Goal: Communication & Community: Answer question/provide support

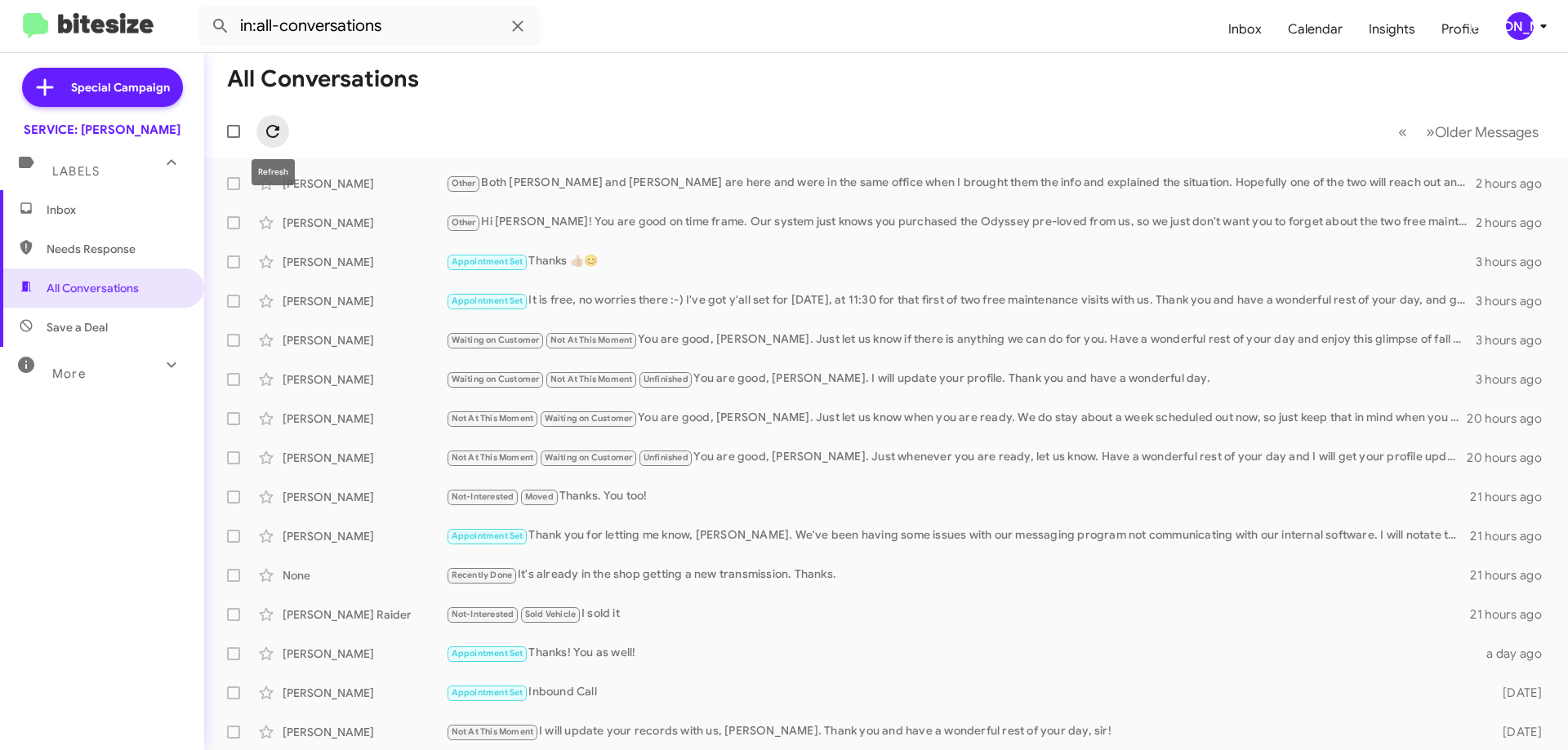
click at [272, 139] on icon at bounding box center [273, 132] width 20 height 20
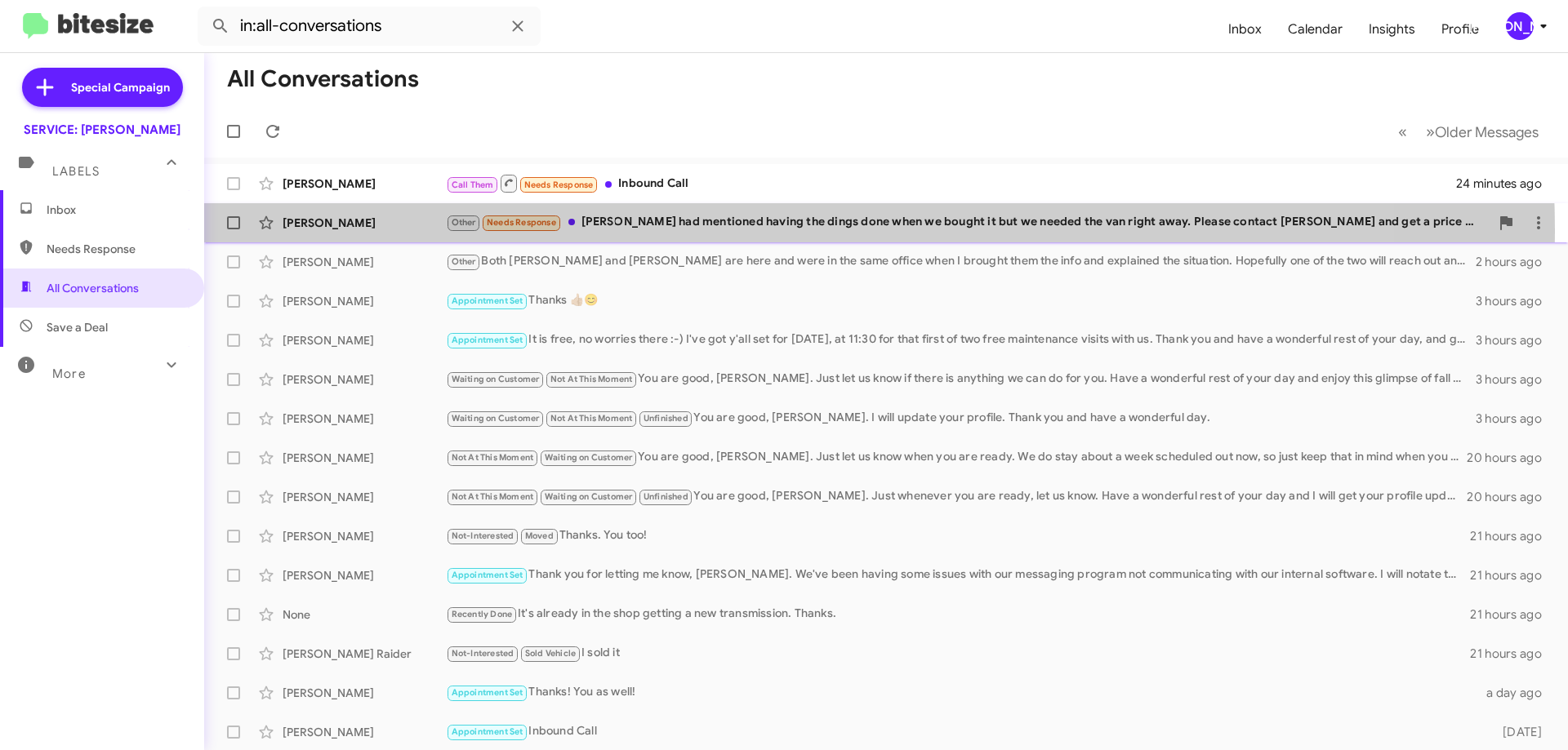
click at [748, 230] on div "Other Needs Response [PERSON_NAME] had mentioned having the dings done when we …" at bounding box center [968, 222] width 1044 height 19
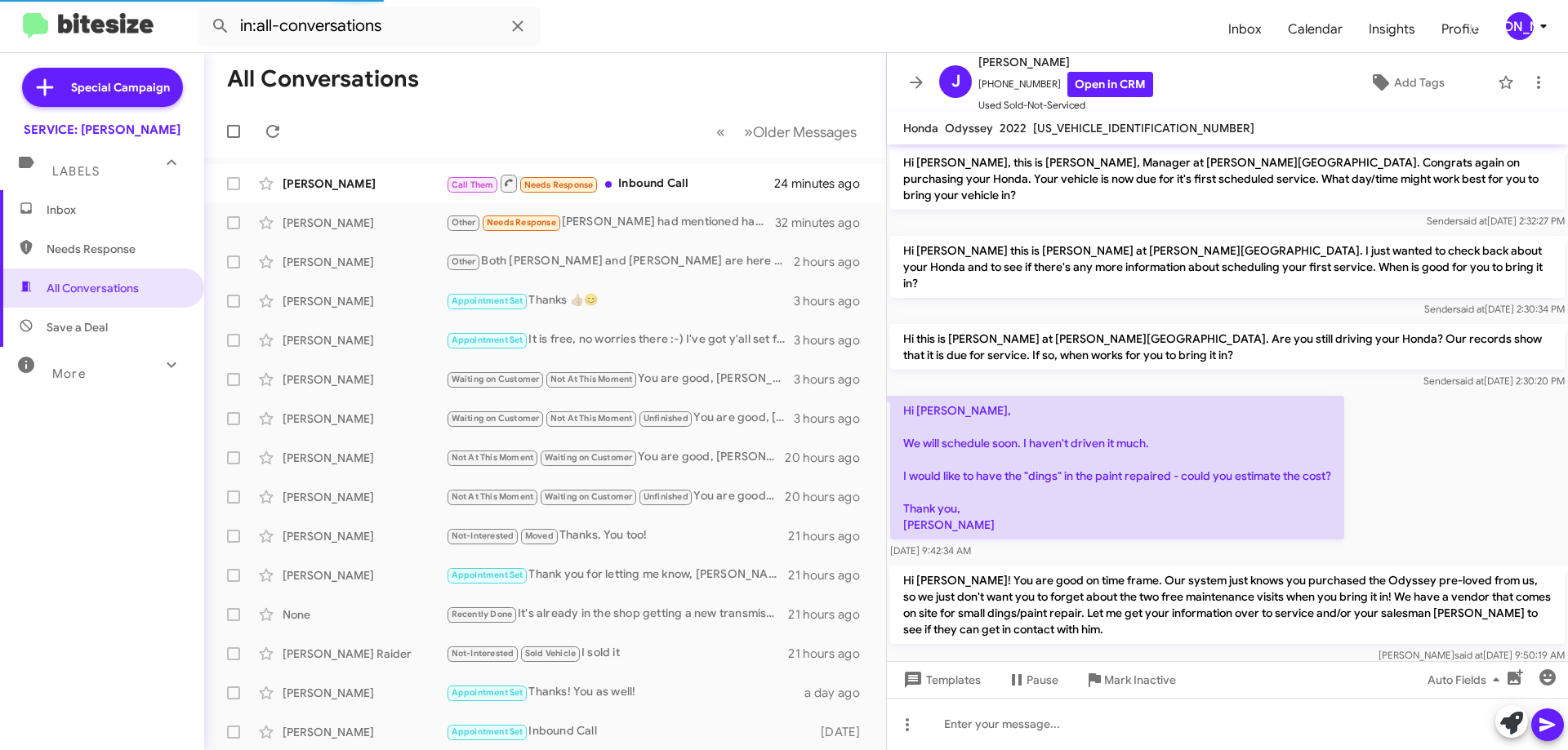
scroll to position [104, 0]
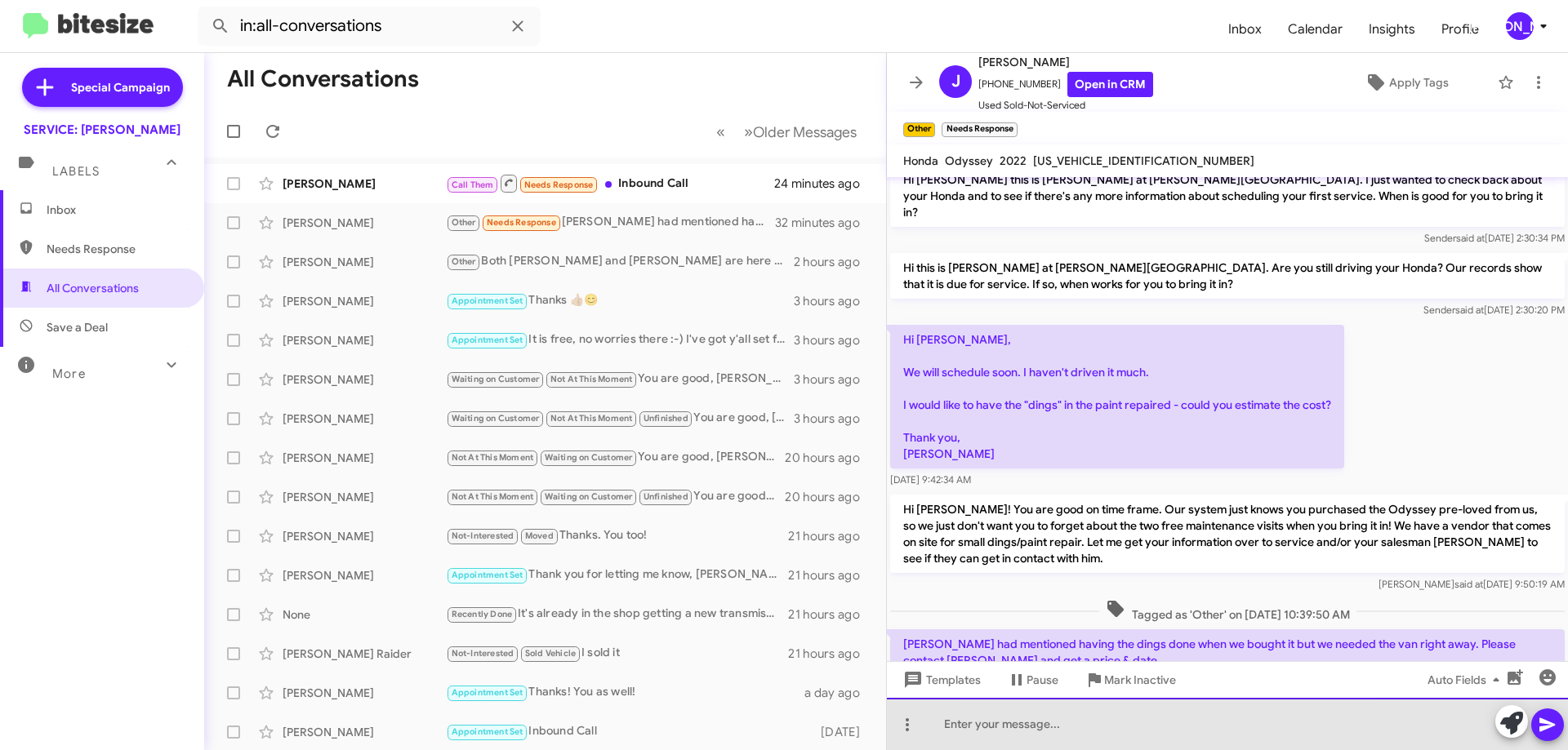
click at [1160, 734] on div at bounding box center [1227, 724] width 681 height 52
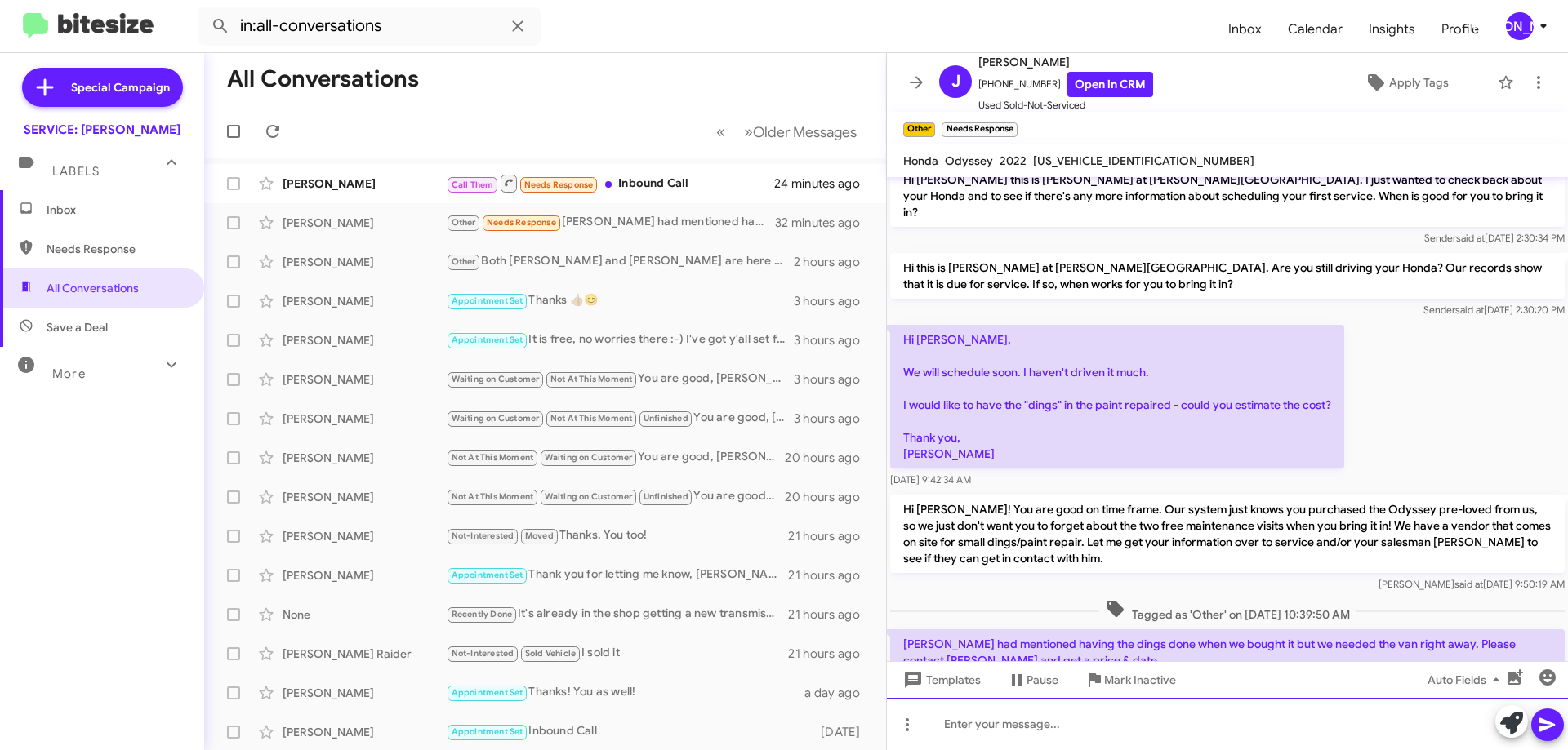
click at [1160, 734] on div at bounding box center [1227, 724] width 681 height 52
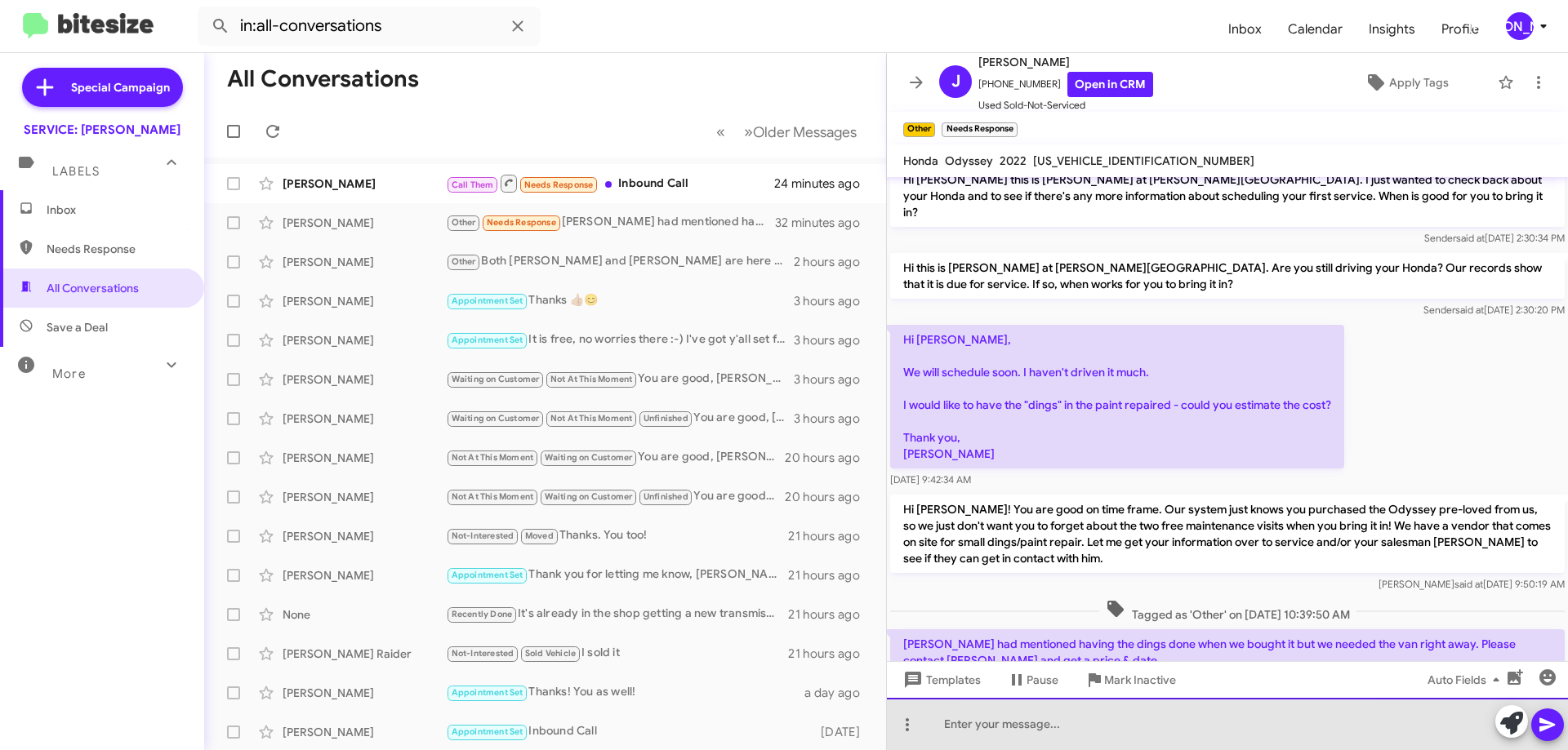
click at [1160, 734] on div at bounding box center [1227, 724] width 681 height 52
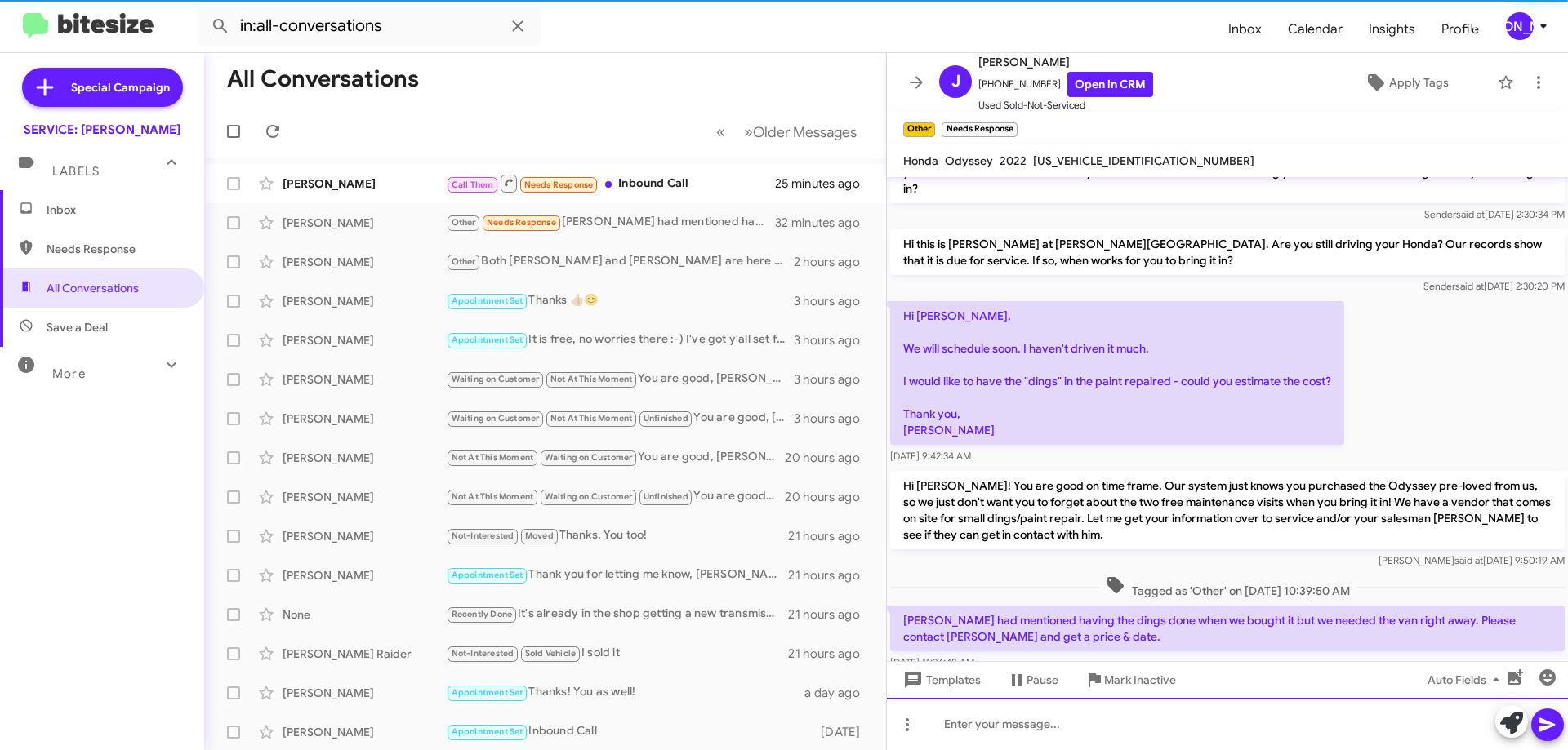
scroll to position [212, 0]
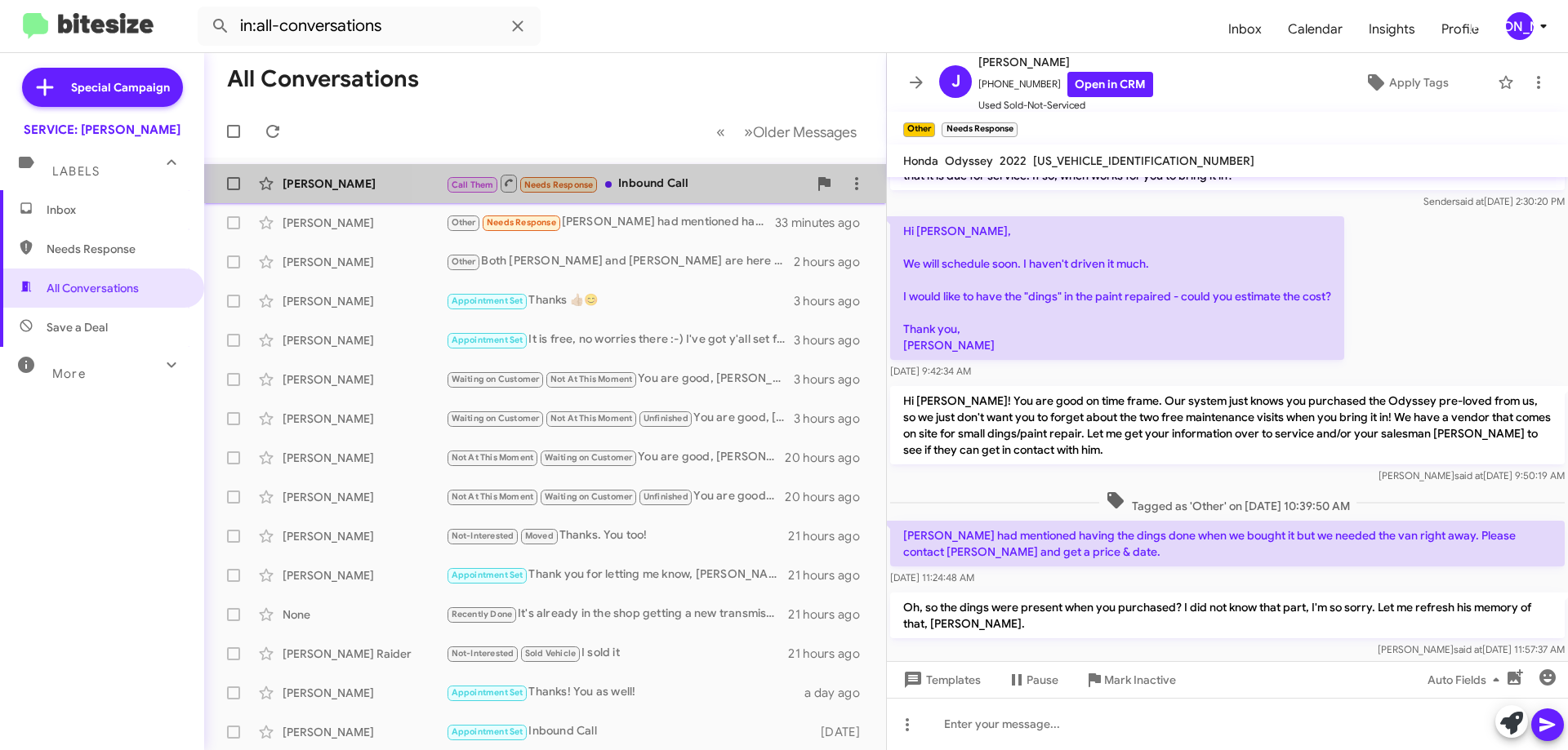
click at [665, 186] on div "Call Them Needs Response Inbound Call" at bounding box center [626, 183] width 361 height 20
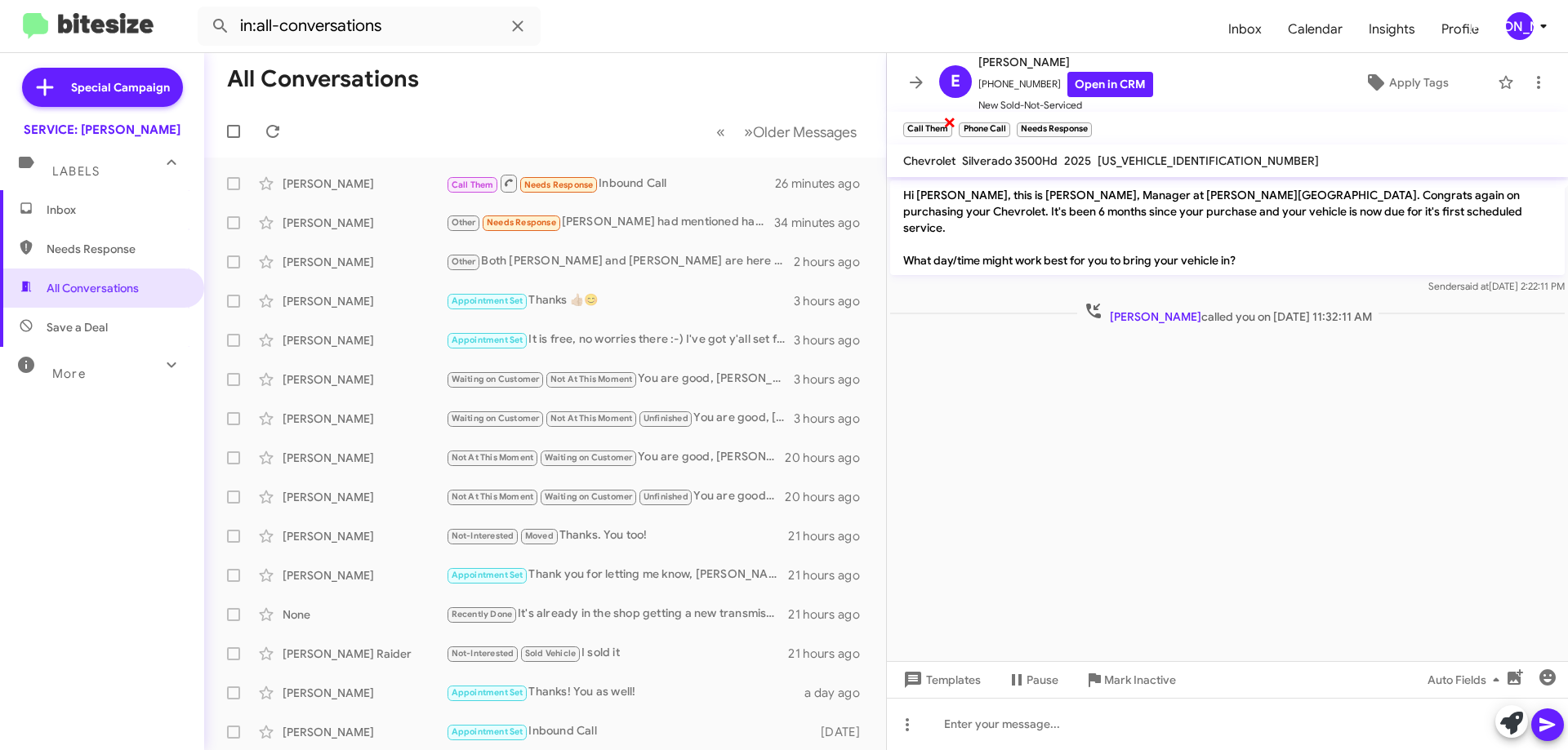
click at [944, 133] on div "Call Them ×" at bounding box center [927, 127] width 56 height 20
click at [946, 120] on span "×" at bounding box center [950, 122] width 13 height 20
click at [950, 121] on span "×" at bounding box center [951, 122] width 13 height 20
click at [974, 120] on span "×" at bounding box center [975, 122] width 13 height 20
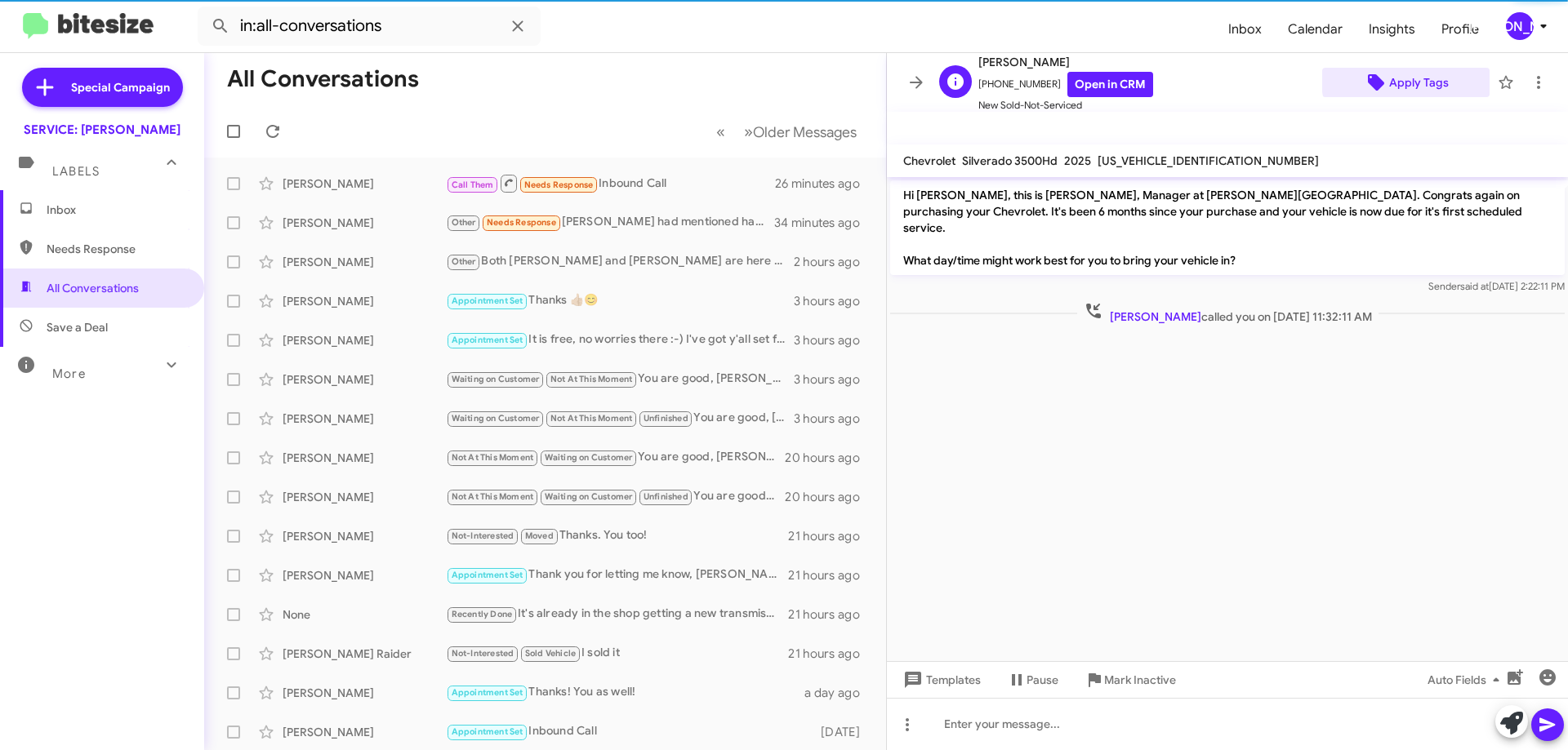
click at [1407, 80] on span "Apply Tags" at bounding box center [1418, 82] width 59 height 29
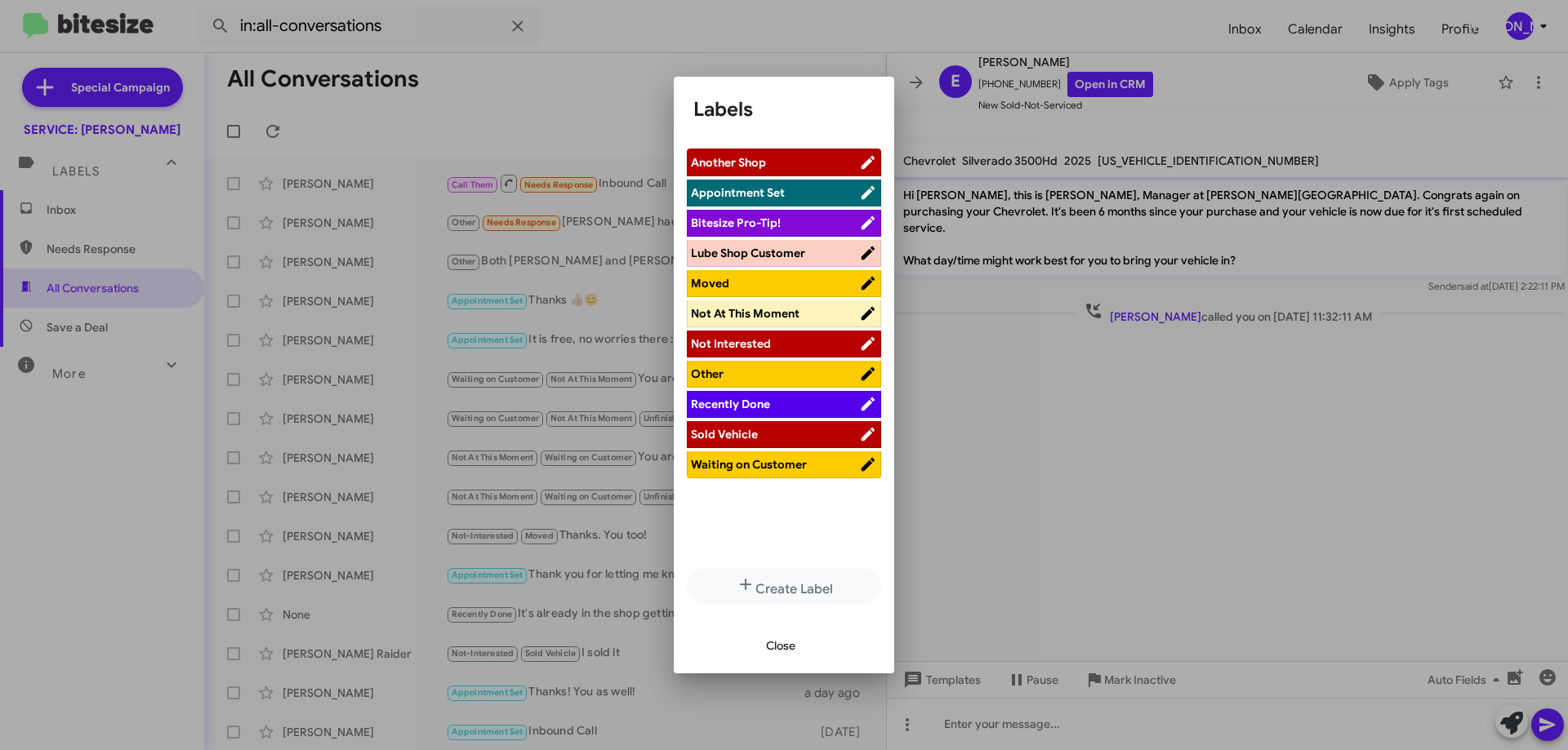
click at [789, 201] on span "Appointment Set" at bounding box center [775, 193] width 168 height 16
click at [786, 635] on span "Close" at bounding box center [780, 645] width 29 height 29
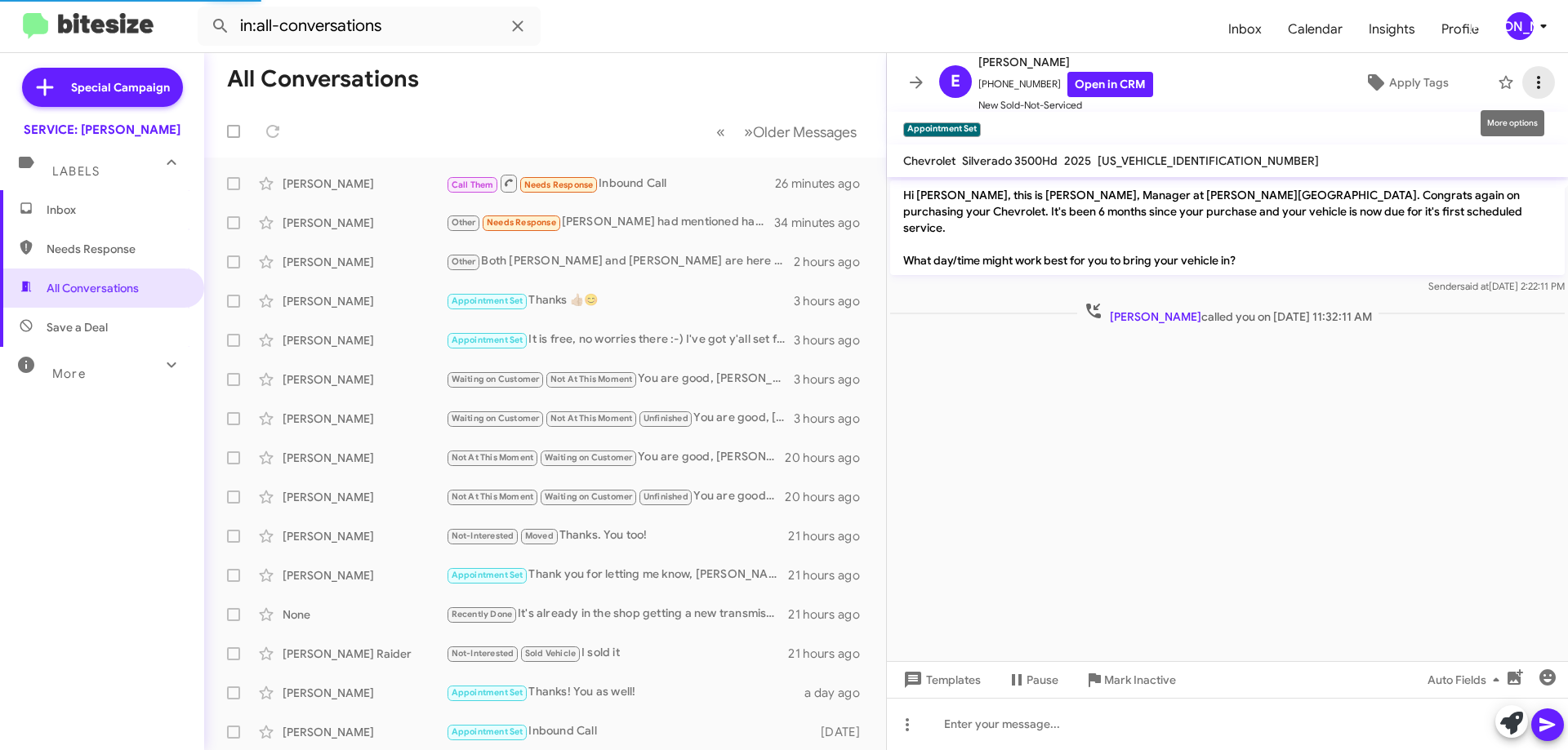
click at [1530, 81] on icon at bounding box center [1539, 83] width 20 height 20
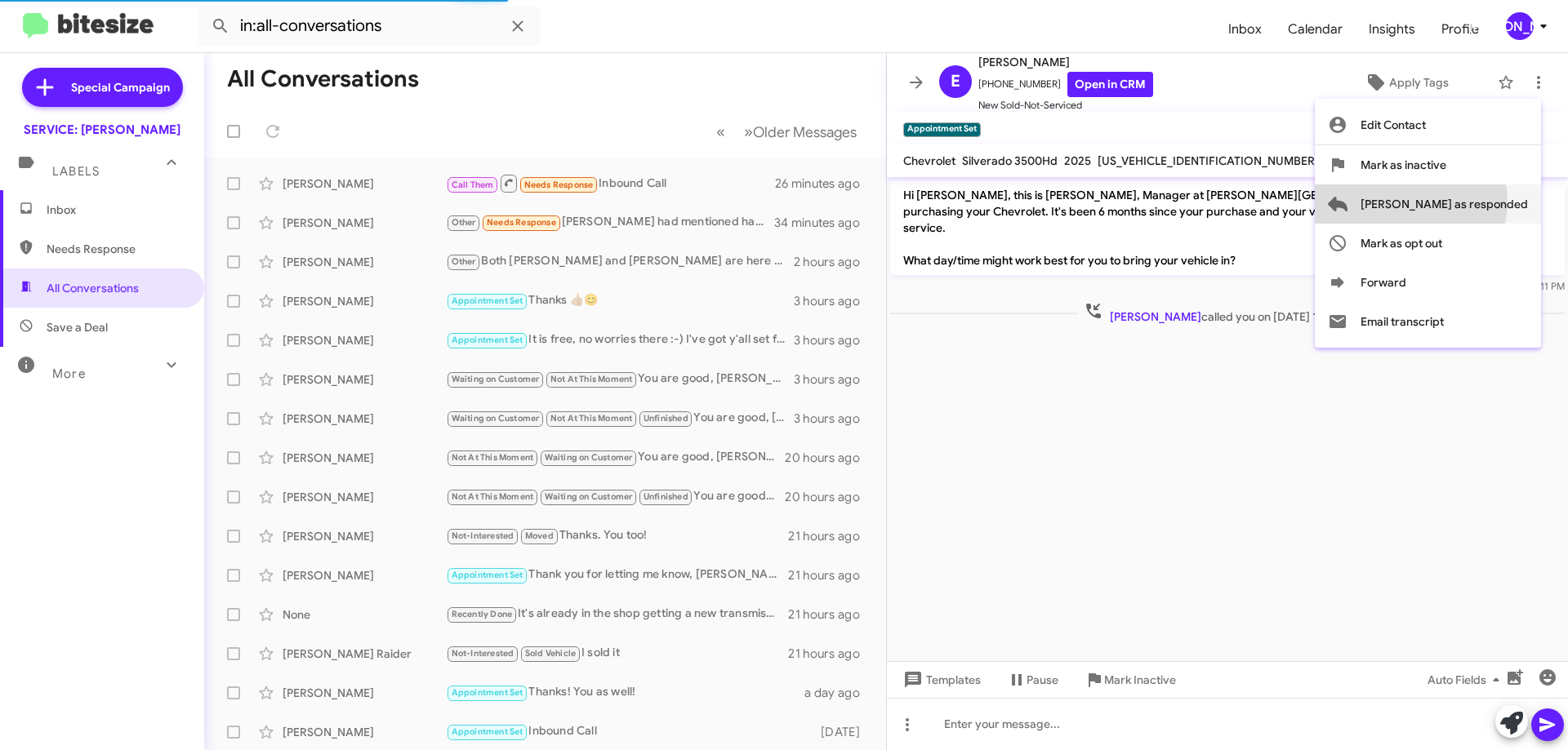
click at [1475, 201] on span "[PERSON_NAME] as responded" at bounding box center [1444, 204] width 168 height 39
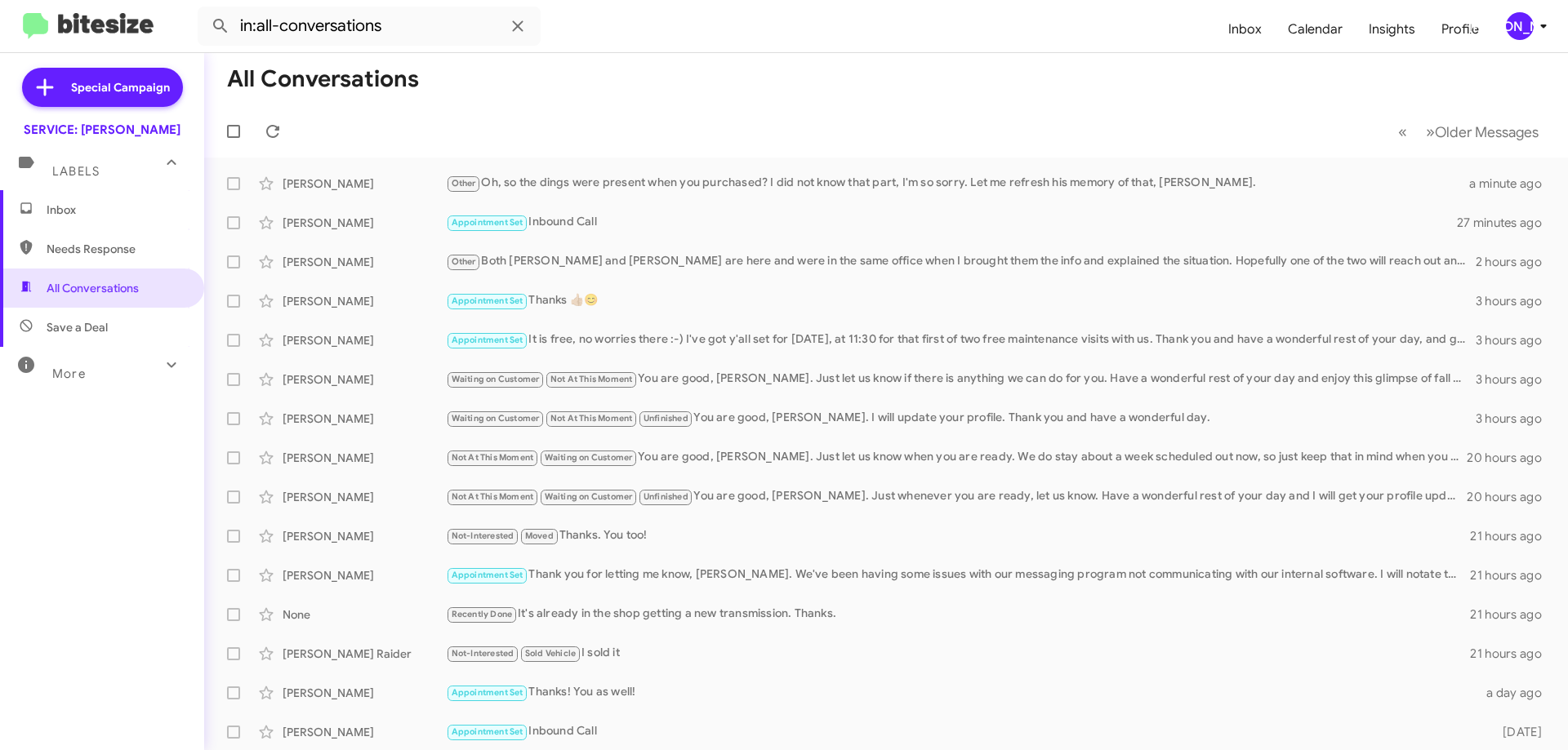
click at [123, 195] on span "Inbox" at bounding box center [102, 209] width 204 height 39
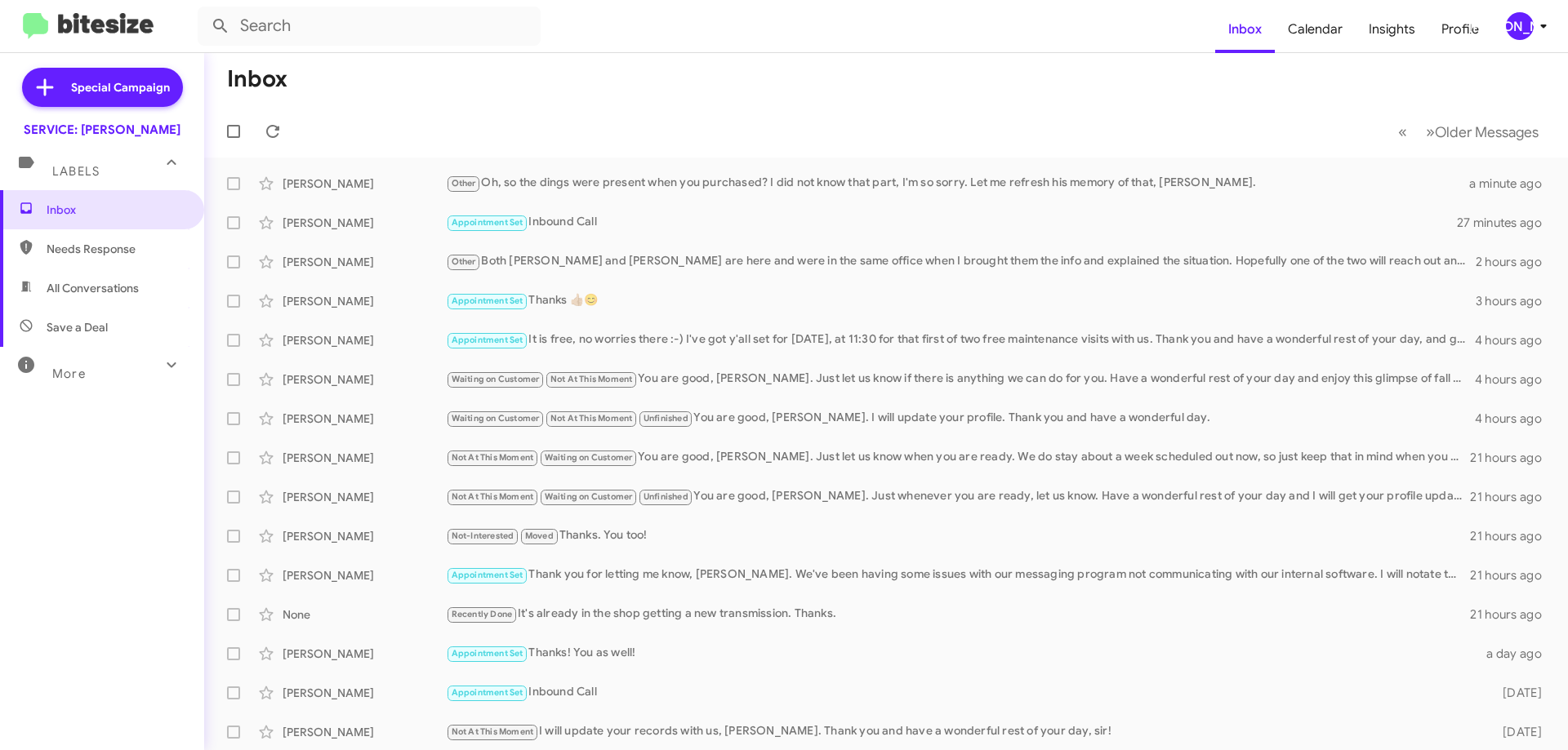
click at [104, 289] on span "All Conversations" at bounding box center [92, 289] width 92 height 16
type input "in:all-conversations"
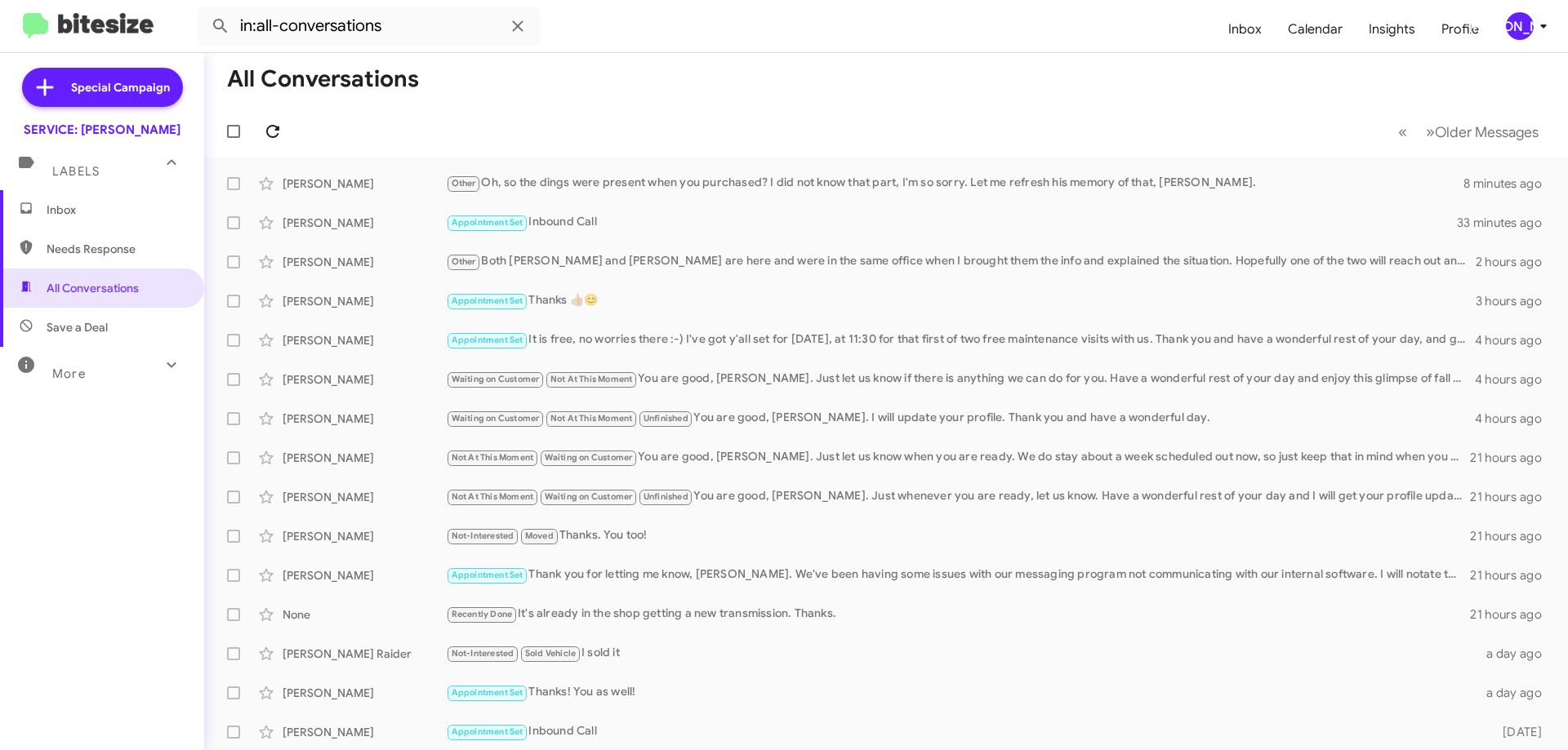
drag, startPoint x: 299, startPoint y: 132, endPoint x: 280, endPoint y: 131, distance: 19.0
click at [298, 132] on mat-toolbar-row "« Previous » Next Older Messages" at bounding box center [885, 131] width 1363 height 52
click at [280, 131] on icon at bounding box center [273, 132] width 20 height 20
click at [594, 167] on div "[PERSON_NAME] Other Oh, so the dings were present when you purchased? I did not…" at bounding box center [886, 184] width 1338 height 33
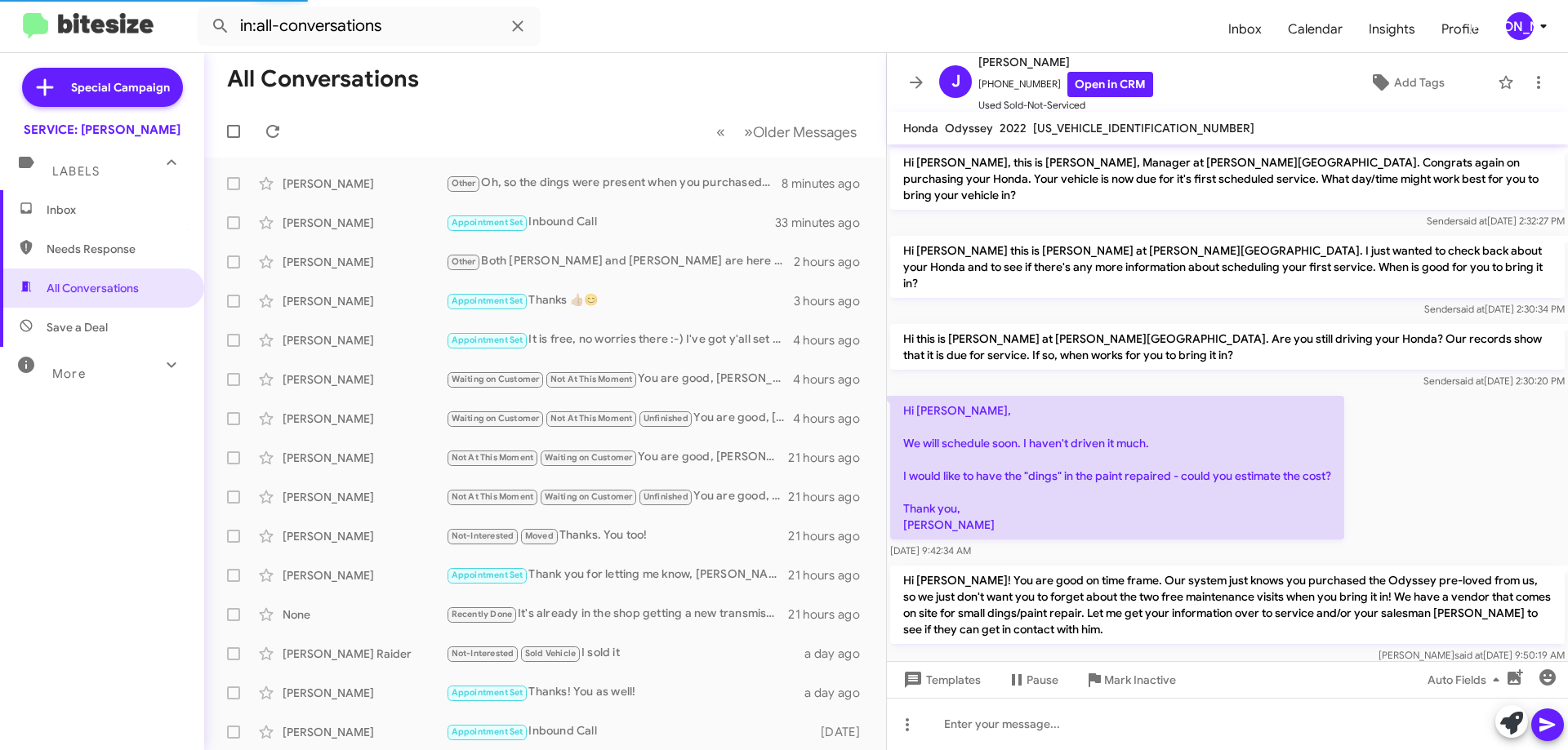
scroll to position [179, 0]
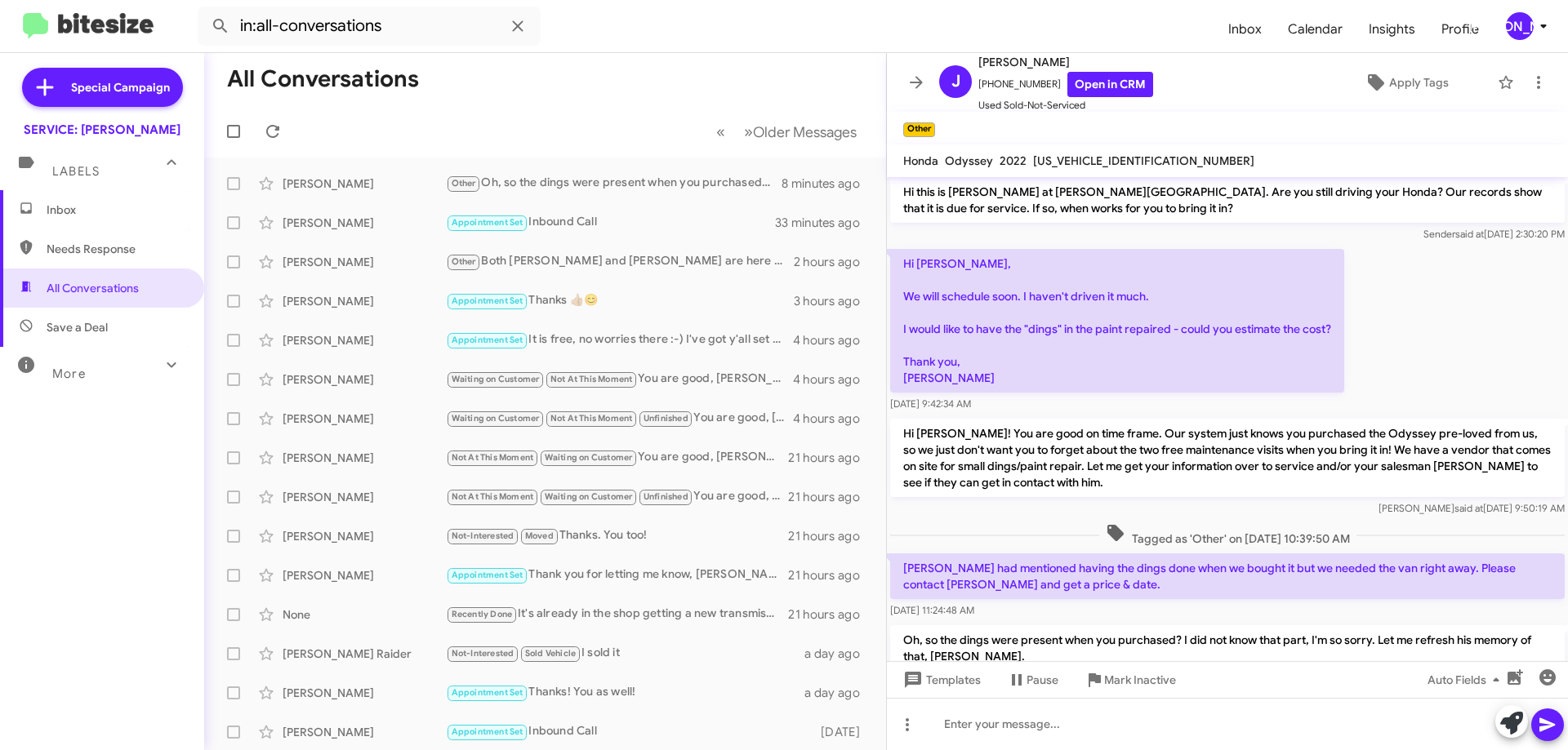
click at [903, 248] on p "Hi [PERSON_NAME], We will schedule soon. I haven't driven it much. I would like…" at bounding box center [1116, 320] width 454 height 144
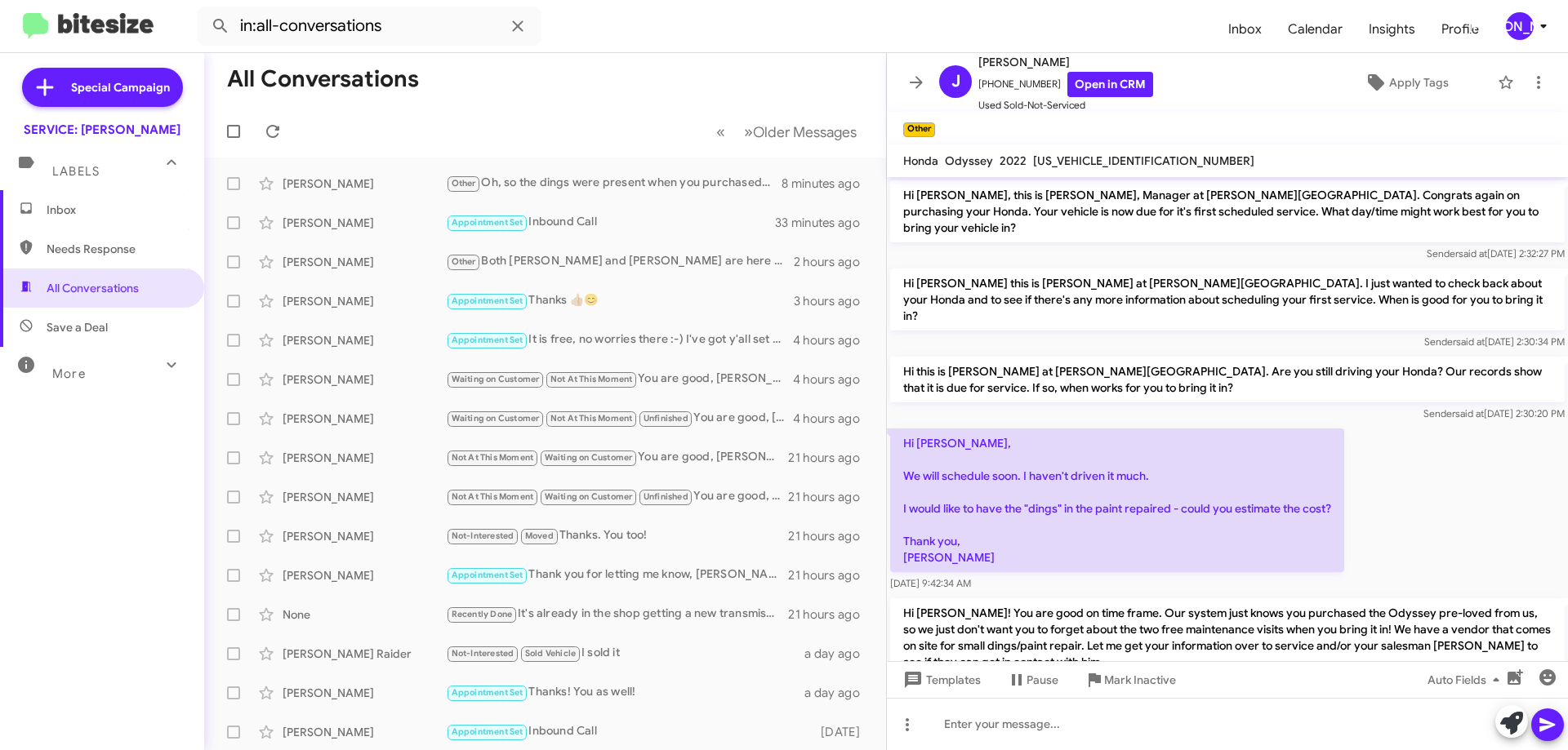
drag, startPoint x: 1035, startPoint y: 543, endPoint x: 895, endPoint y: 415, distance: 189.7
click at [895, 415] on div "Hi [PERSON_NAME], this is [PERSON_NAME], Manager at [PERSON_NAME][GEOGRAPHIC_DA…" at bounding box center [1227, 525] width 681 height 696
click at [1410, 481] on div "Hi [PERSON_NAME], We will schedule soon. I haven't driven it much. I would like…" at bounding box center [1227, 510] width 681 height 170
click at [926, 88] on span at bounding box center [916, 83] width 33 height 20
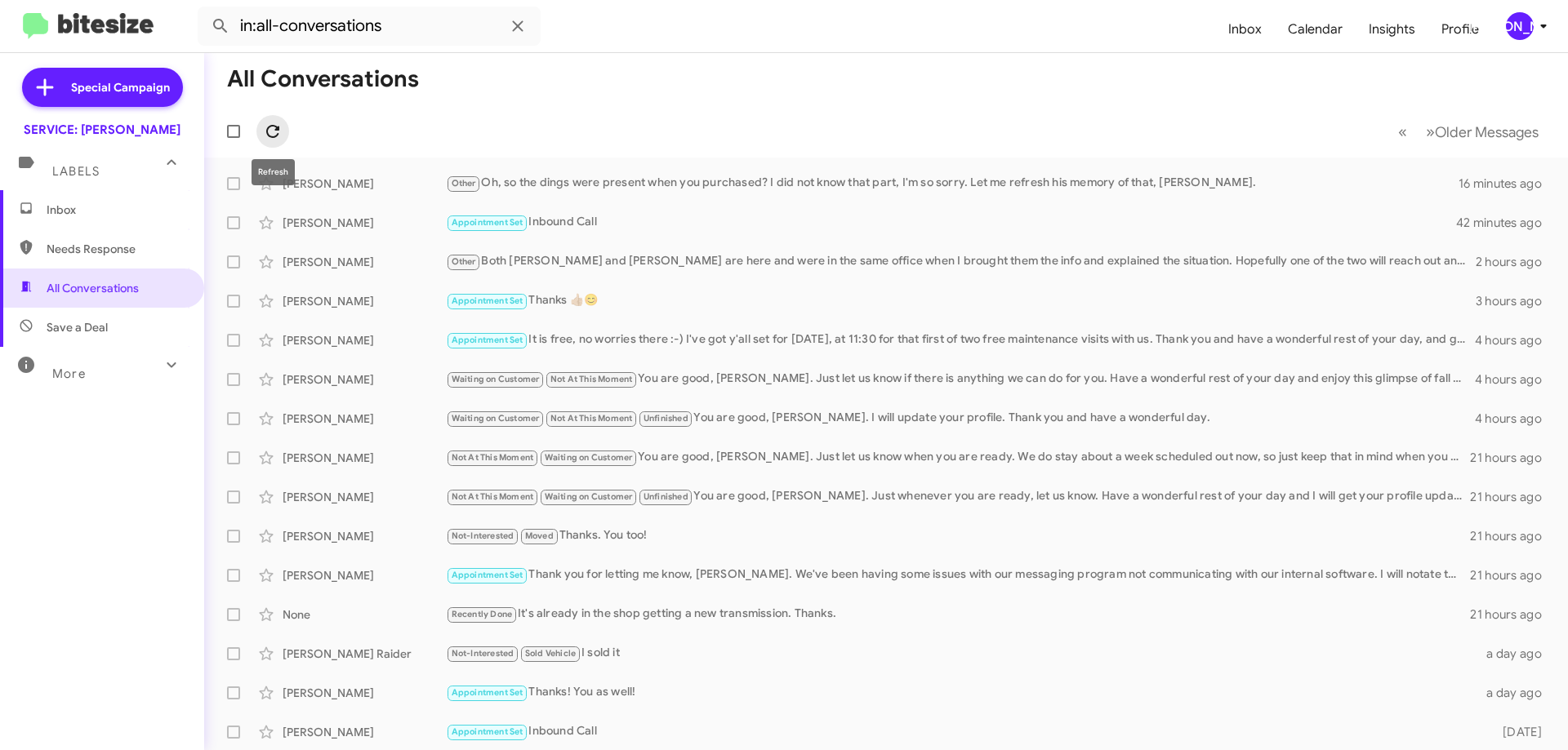
click at [275, 130] on icon at bounding box center [273, 132] width 20 height 20
click at [659, 191] on div "Other Oh, so the dings were present when you purchased? I did not know that par…" at bounding box center [968, 183] width 1044 height 19
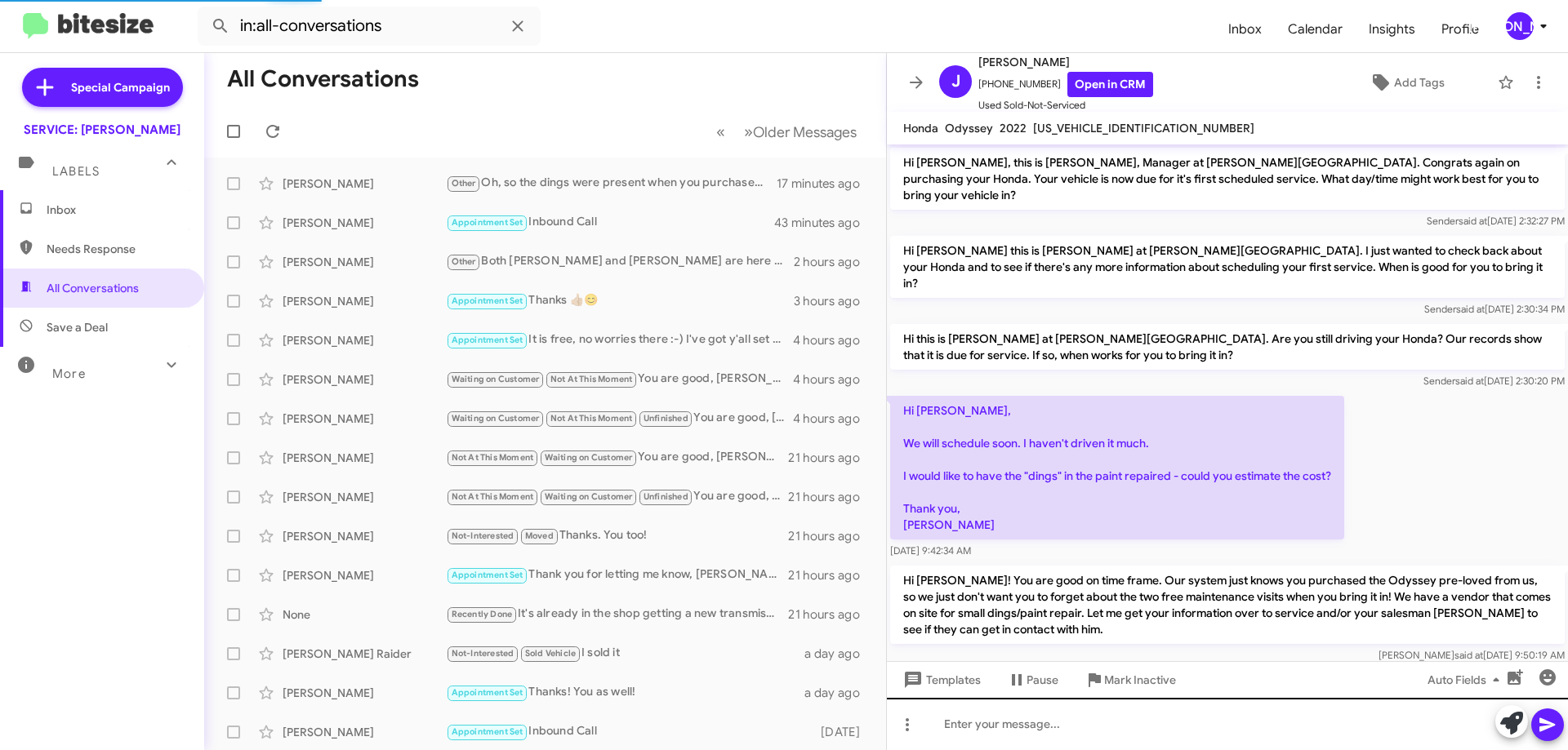
scroll to position [147, 0]
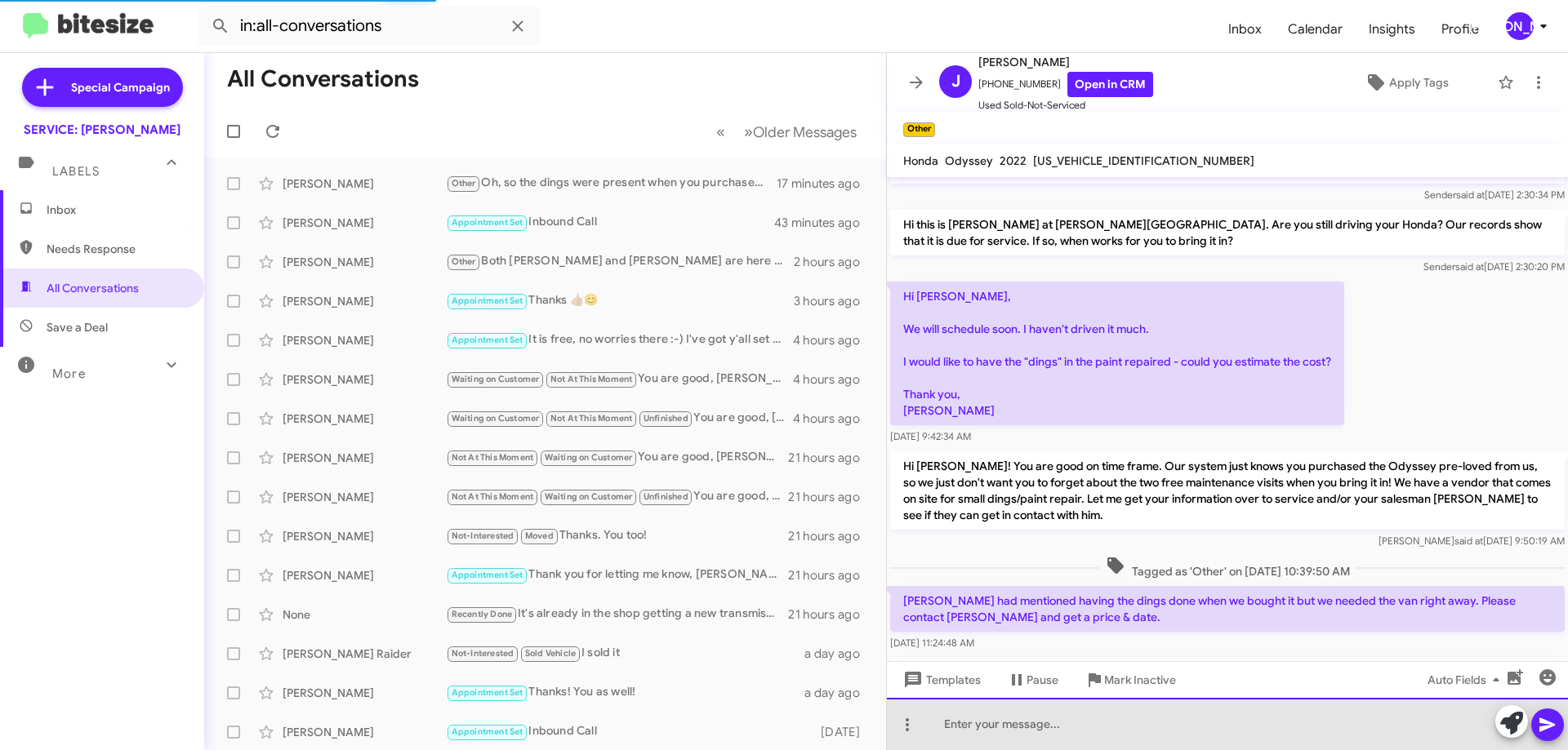
click at [1240, 719] on div at bounding box center [1227, 724] width 681 height 52
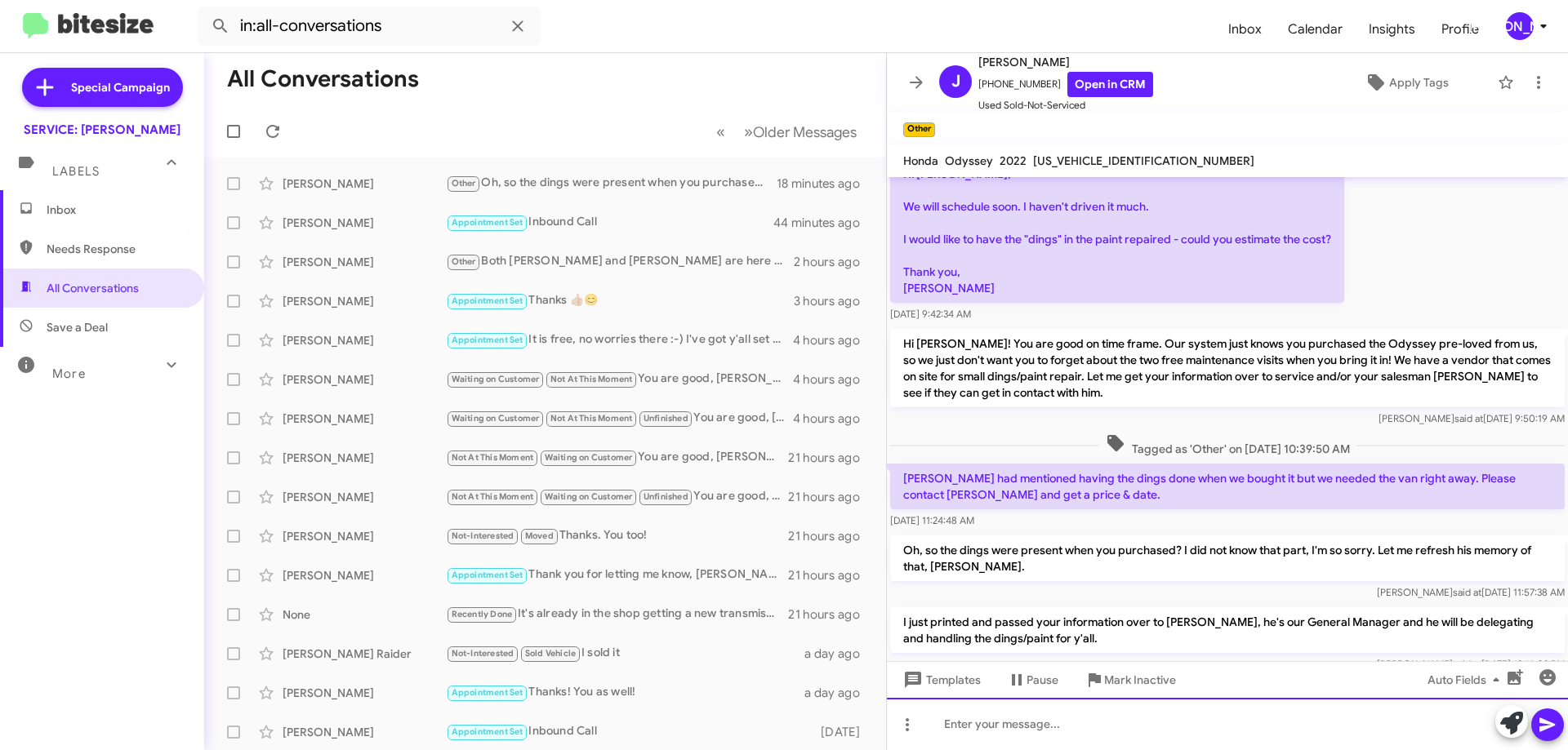
scroll to position [289, 0]
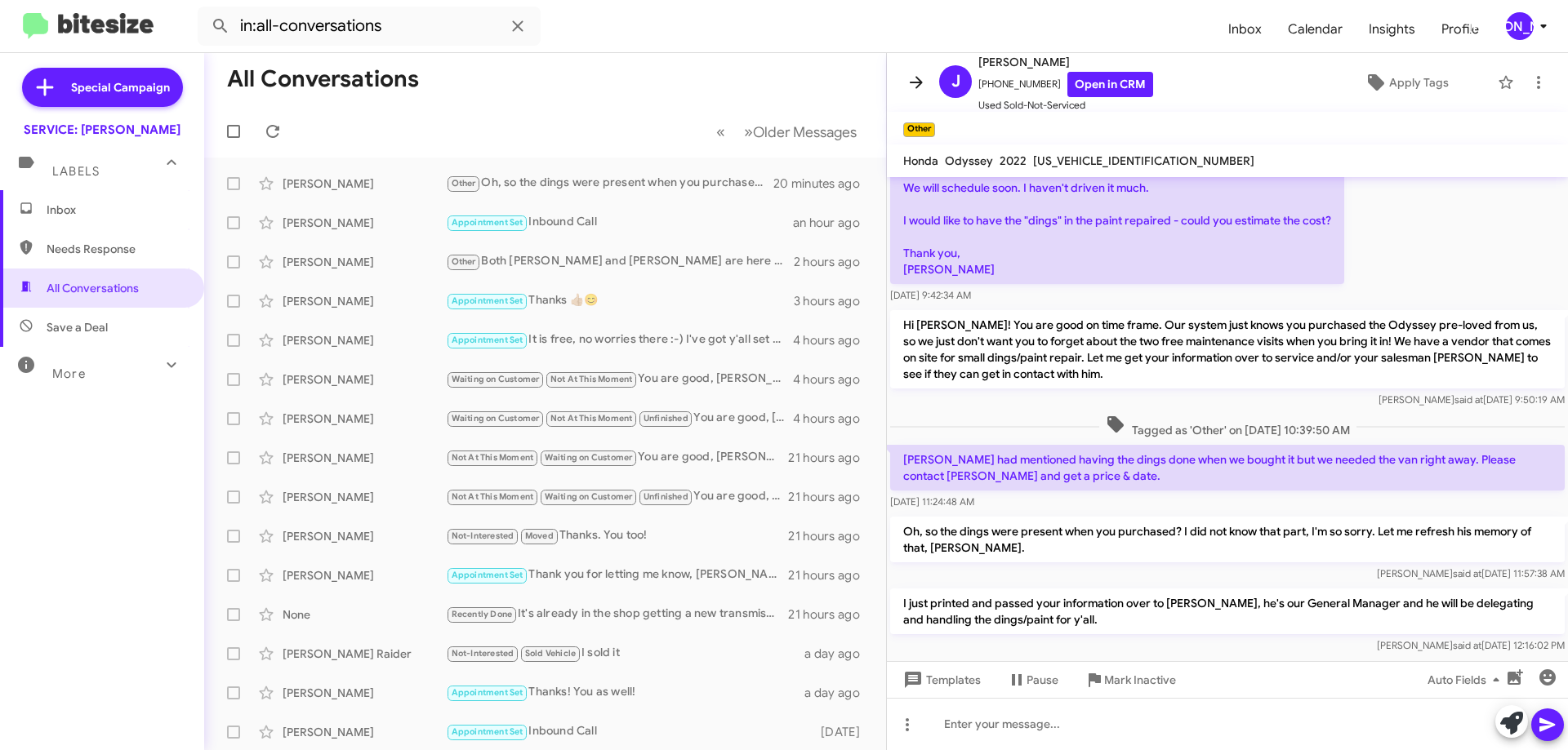
click at [917, 85] on icon at bounding box center [916, 83] width 20 height 20
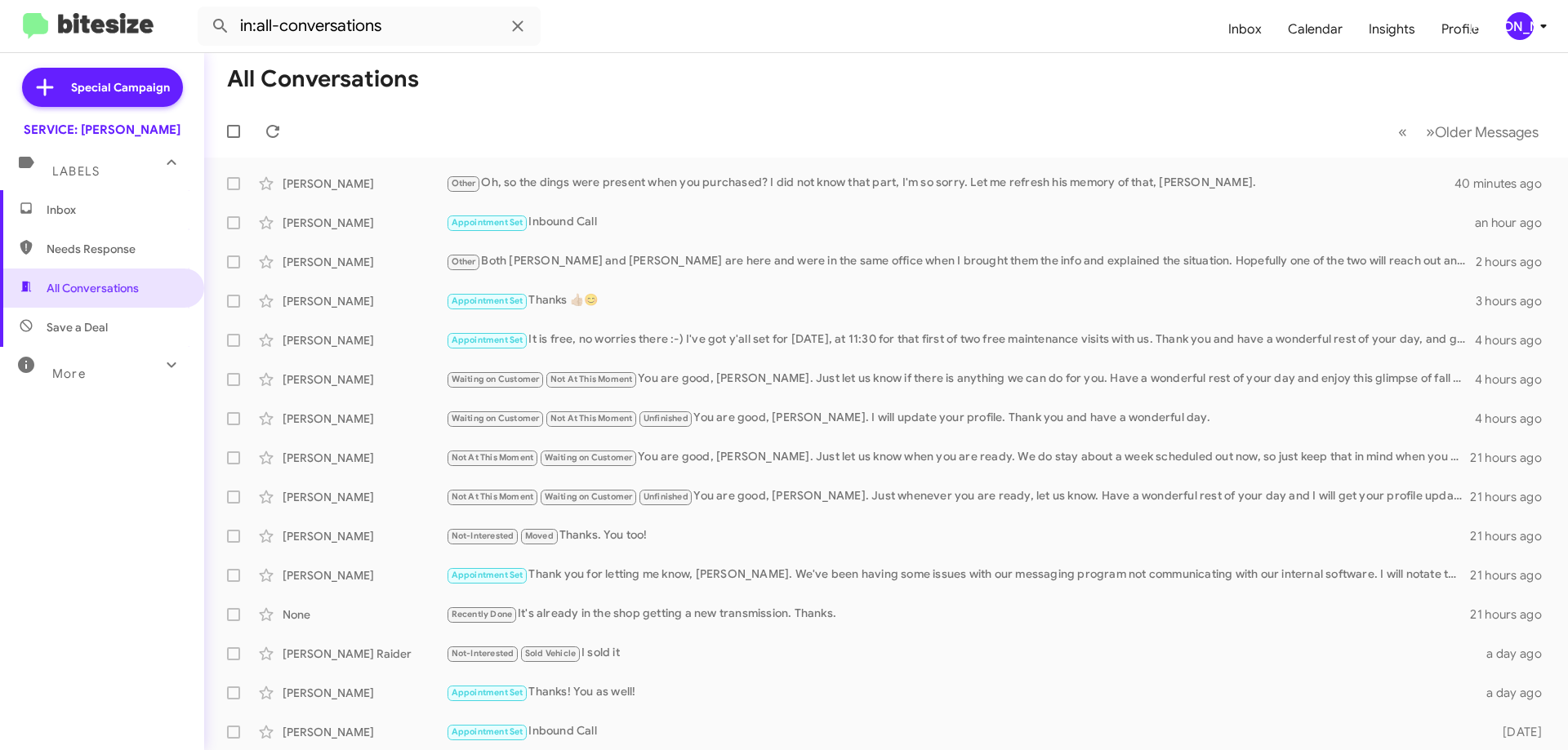
click at [114, 162] on div "Labels" at bounding box center [86, 164] width 146 height 30
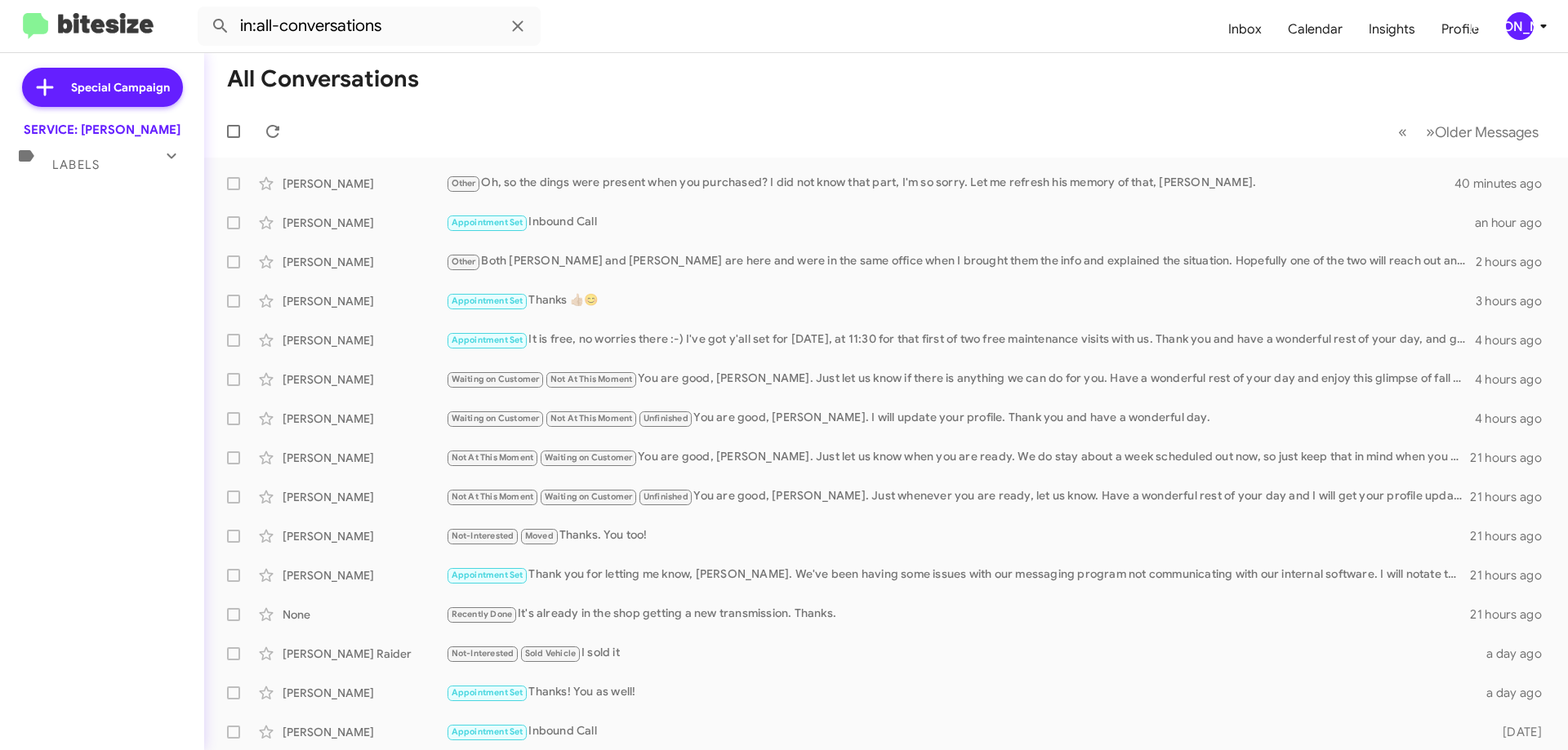
click at [114, 162] on div "Labels" at bounding box center [86, 157] width 146 height 30
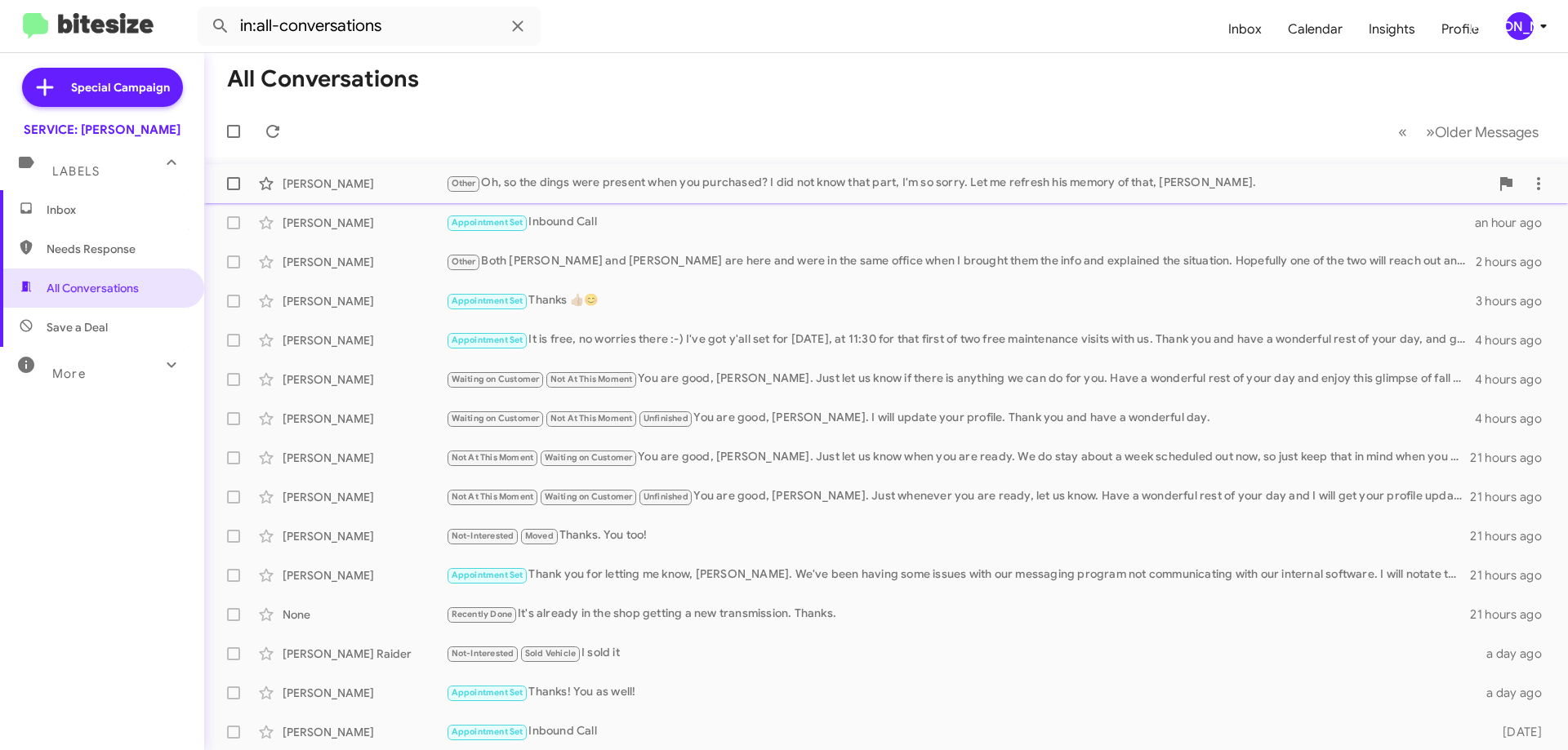
click at [555, 173] on div "[PERSON_NAME] Other Oh, so the dings were present when you purchased? I did not…" at bounding box center [886, 184] width 1338 height 33
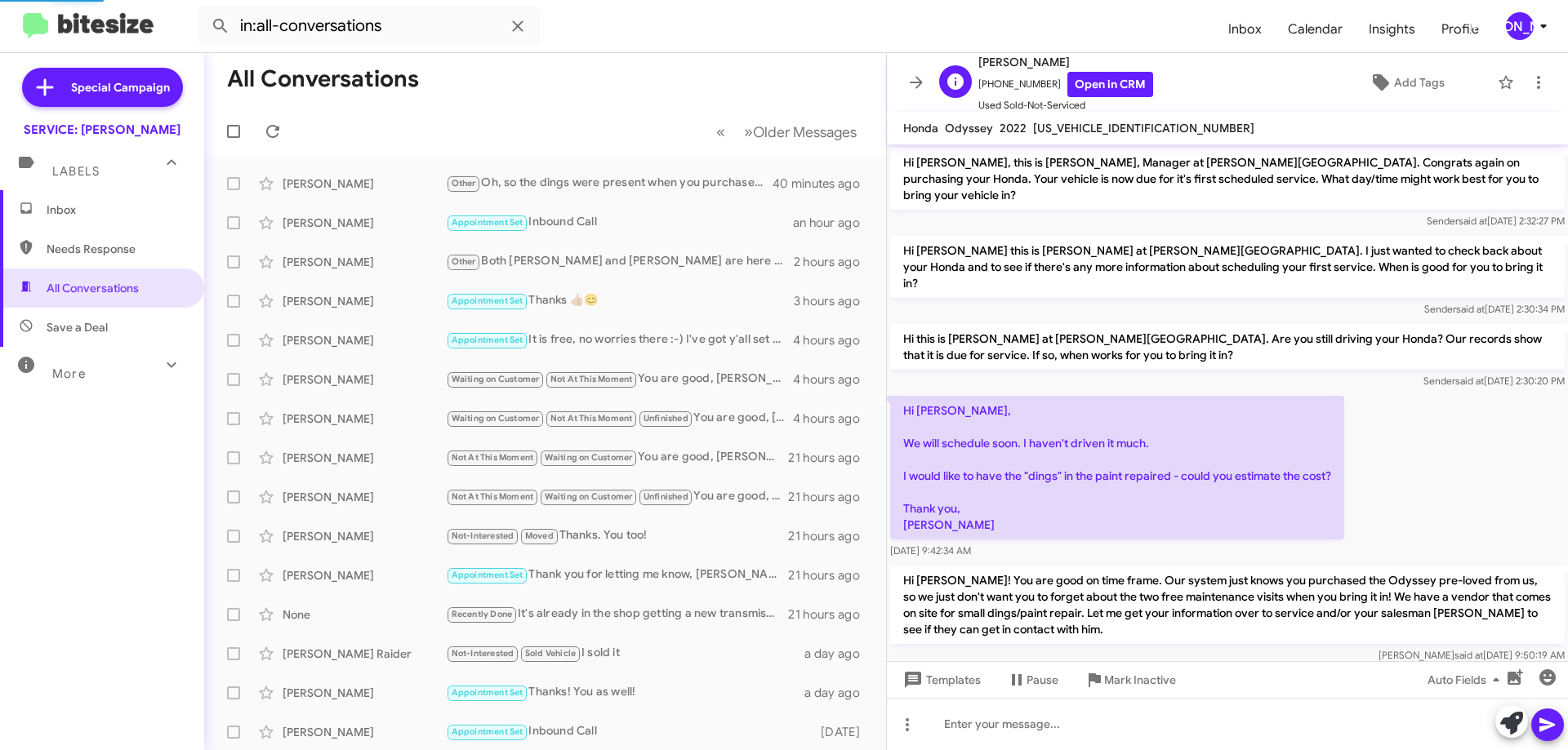
scroll to position [256, 0]
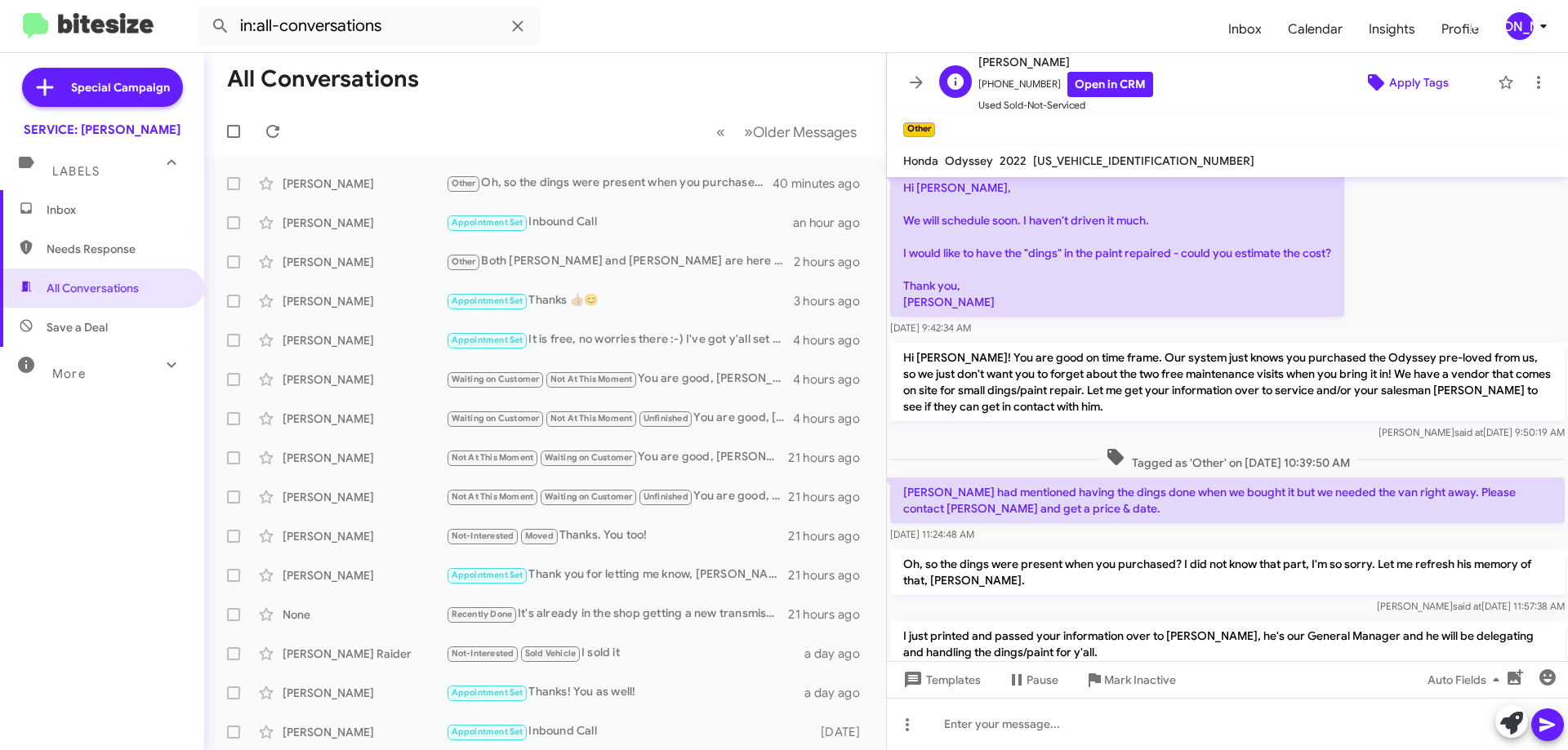
click at [1394, 78] on span "Apply Tags" at bounding box center [1418, 82] width 59 height 29
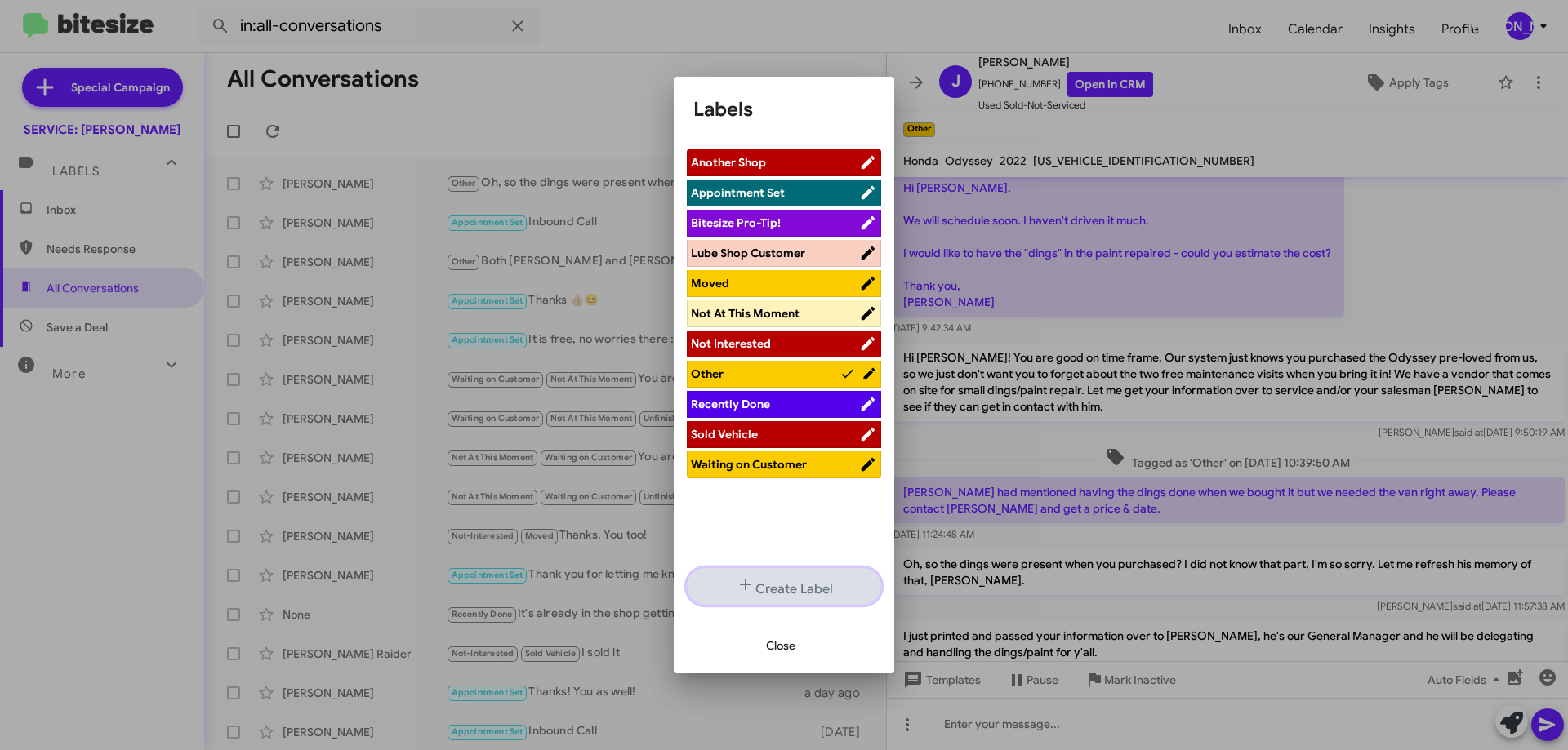
click at [771, 573] on button "Create Label" at bounding box center [783, 586] width 194 height 36
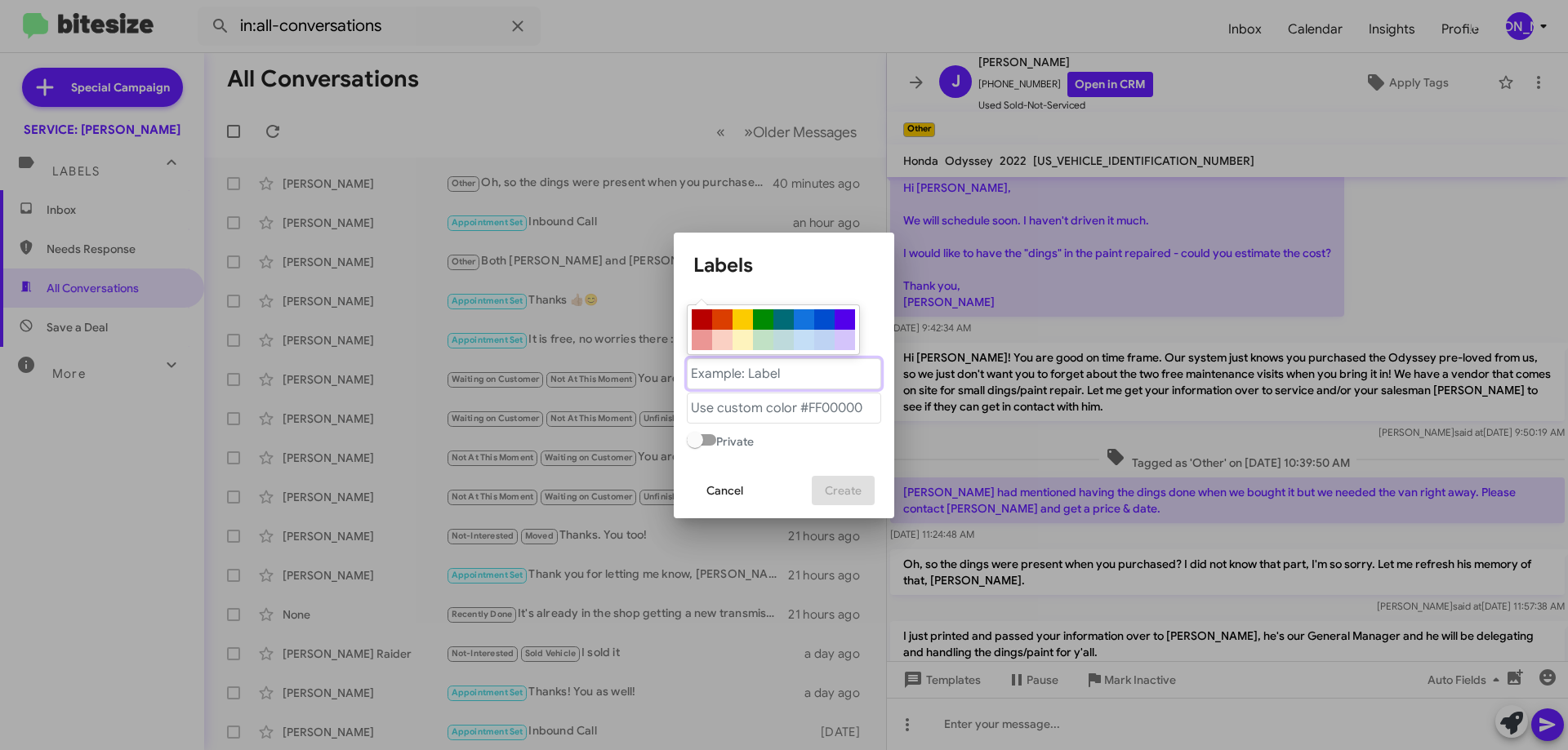
click at [805, 380] on "text" at bounding box center [783, 374] width 194 height 31
type "Sales"
click at [697, 337] on div at bounding box center [701, 340] width 20 height 20
type "#eb9694"
click at [842, 492] on span "Create" at bounding box center [843, 491] width 36 height 29
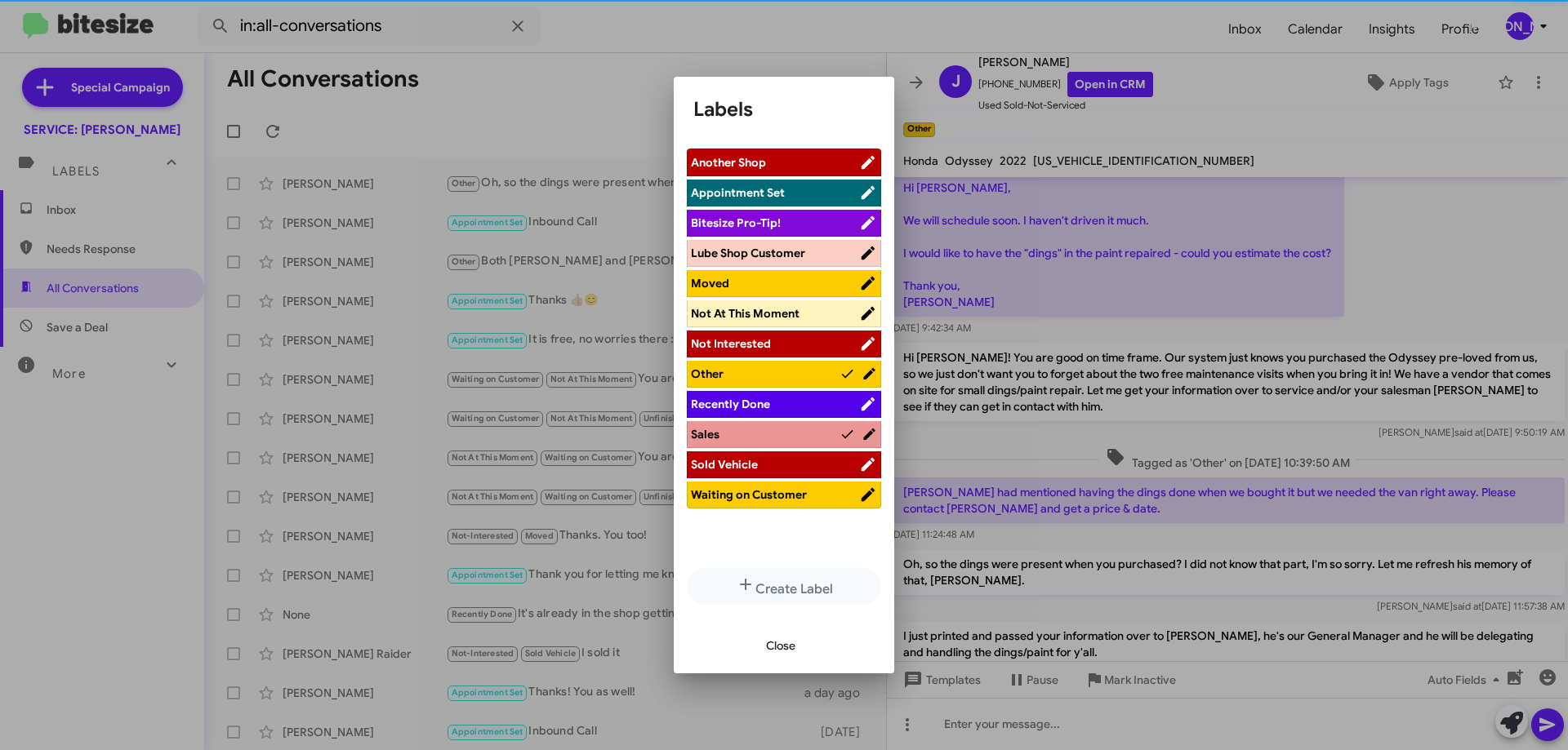
click at [758, 428] on span "Sales" at bounding box center [765, 434] width 148 height 16
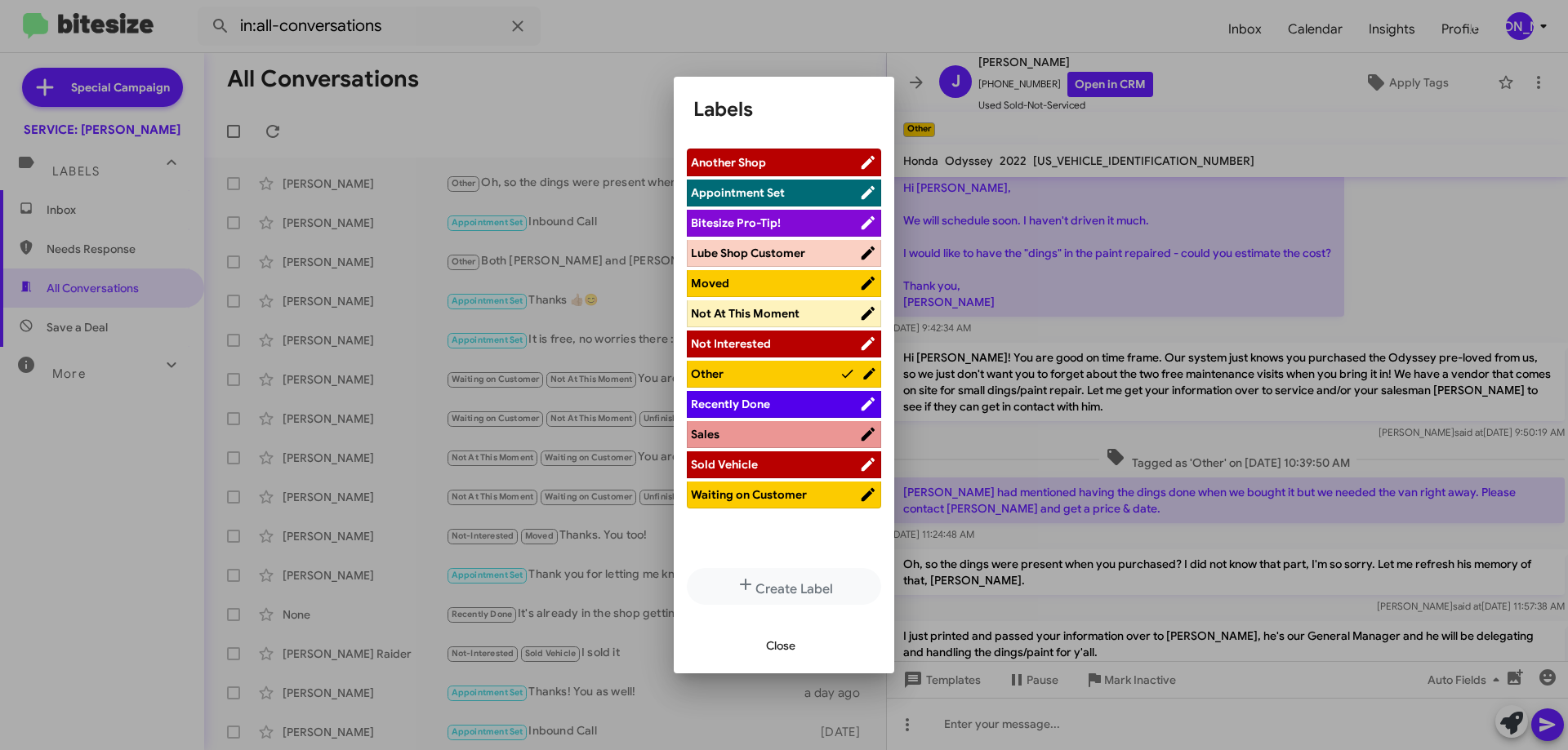
click at [755, 432] on span "Sales" at bounding box center [775, 434] width 168 height 16
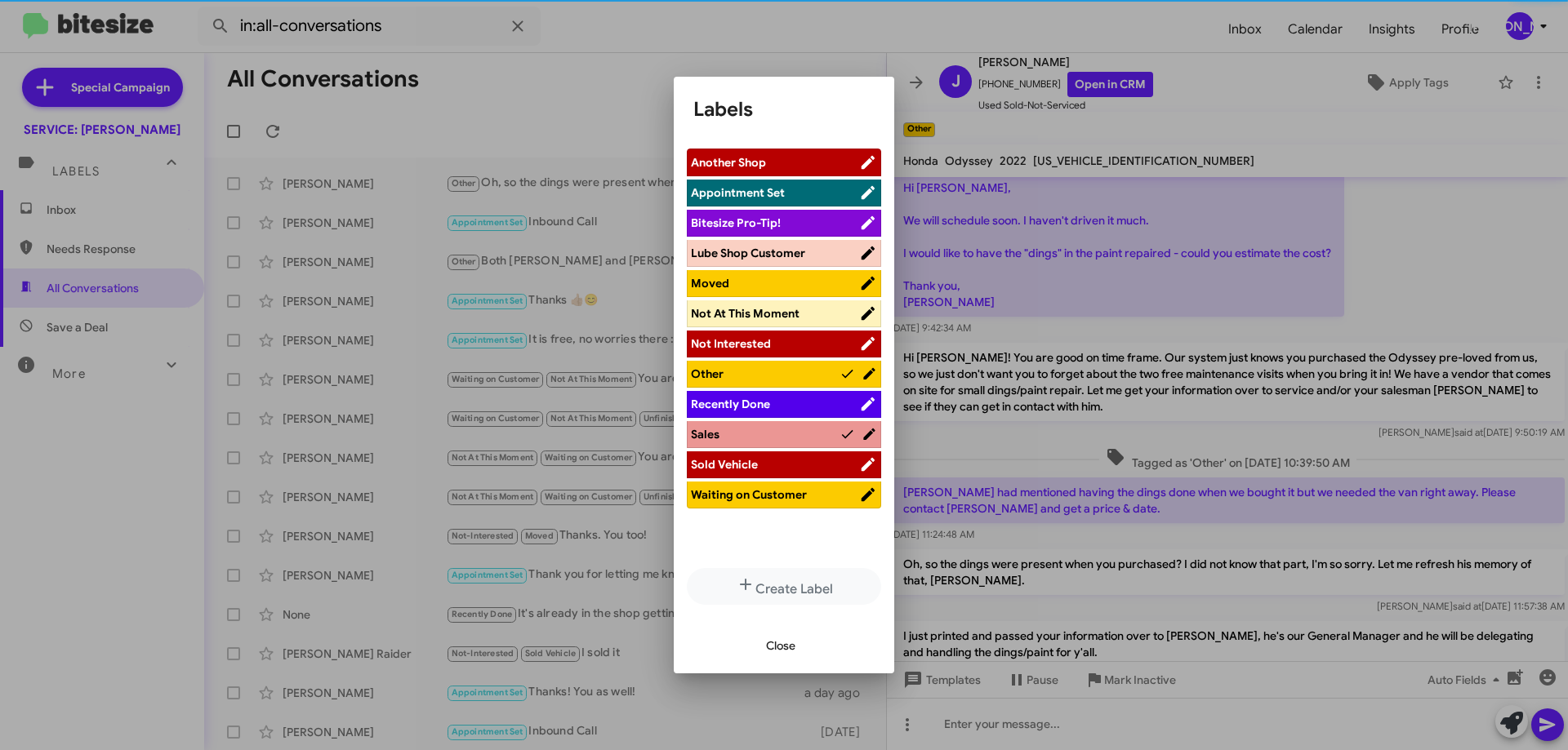
click at [765, 376] on span "Other" at bounding box center [765, 374] width 148 height 16
click at [780, 644] on span "Close" at bounding box center [780, 645] width 29 height 29
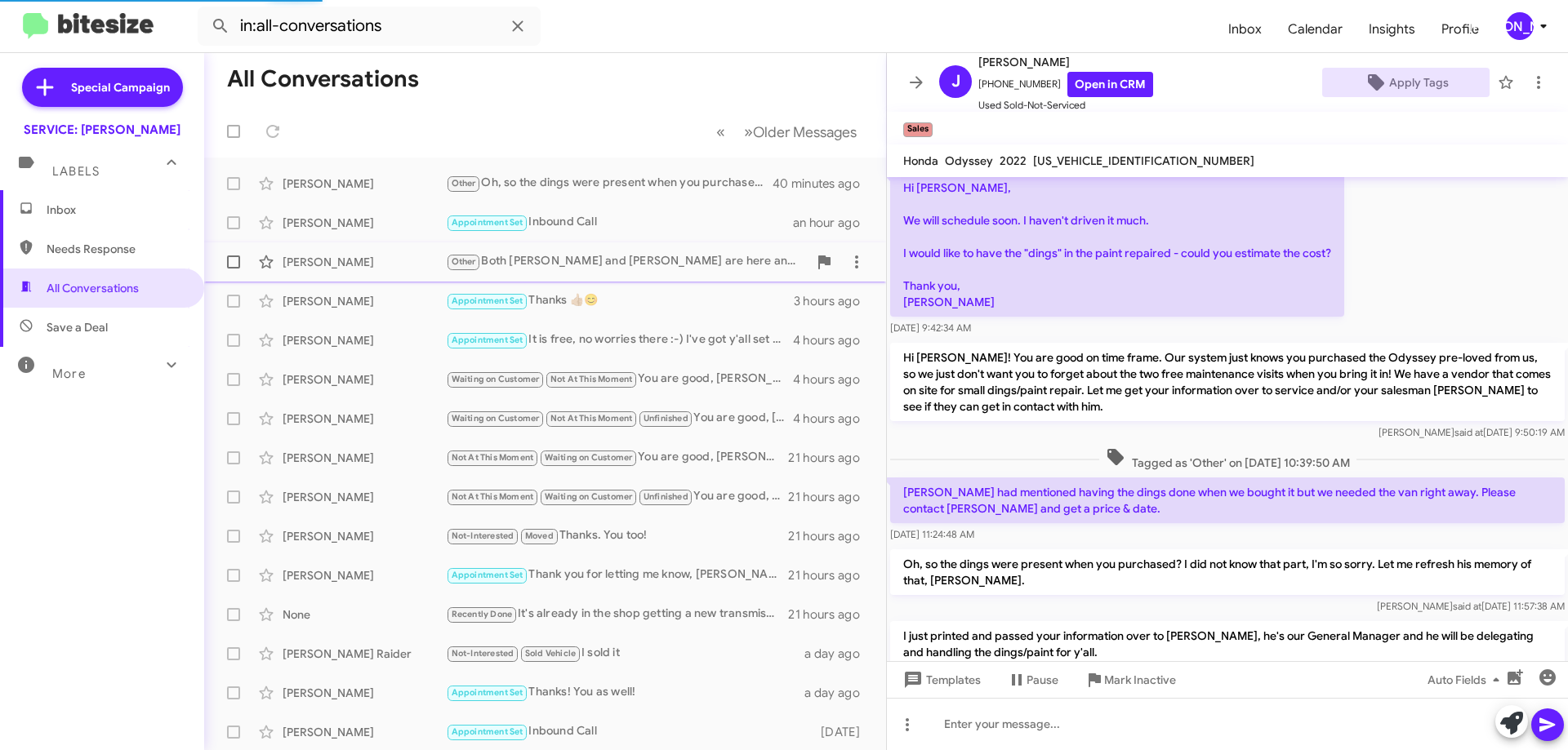
click at [676, 268] on div "Other Both [PERSON_NAME] and [PERSON_NAME] are here and were in the same office…" at bounding box center [626, 261] width 361 height 19
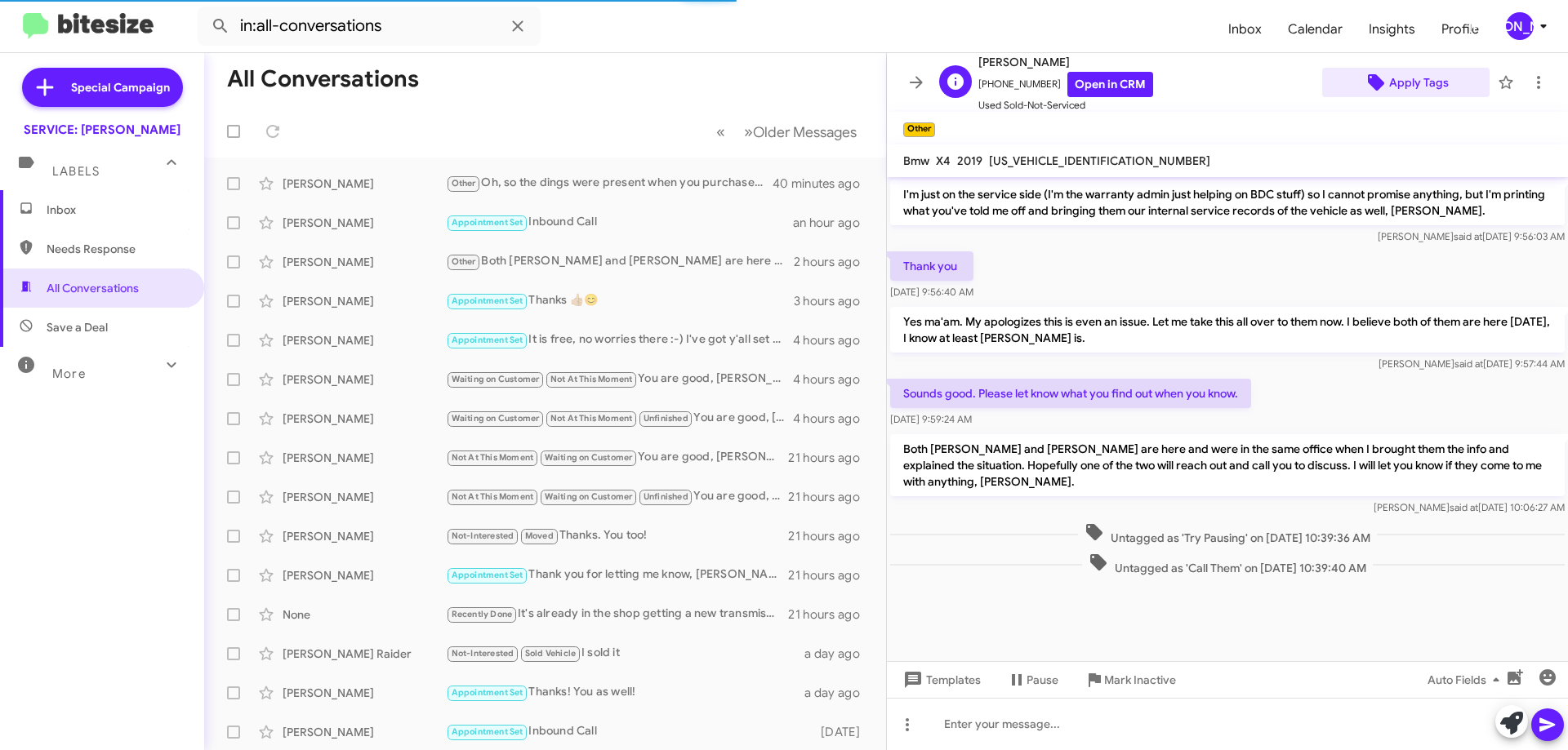
click at [1413, 74] on span "Apply Tags" at bounding box center [1418, 82] width 59 height 29
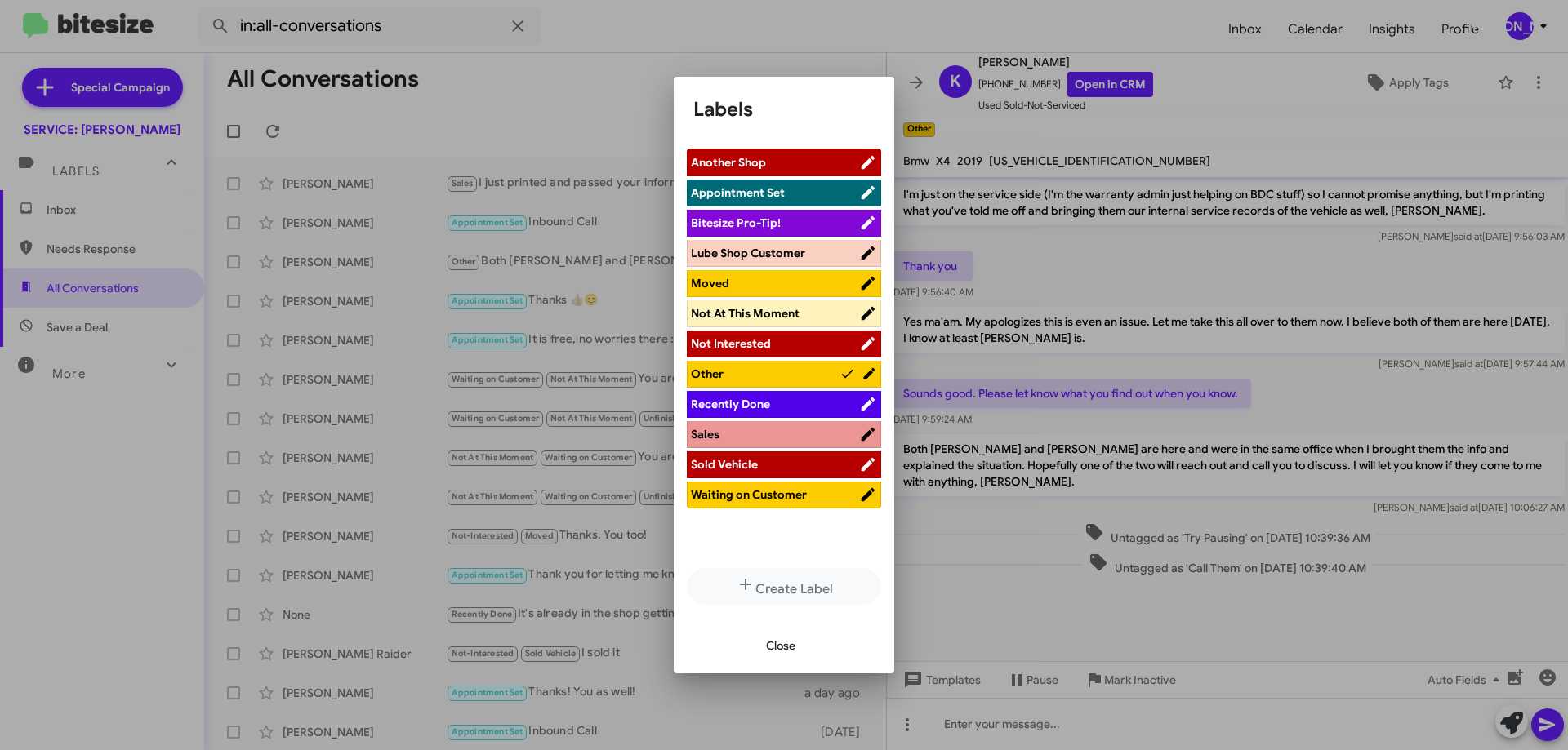
click at [747, 372] on span "Other" at bounding box center [765, 374] width 148 height 16
click at [753, 431] on span "Sales" at bounding box center [768, 434] width 154 height 16
click at [775, 635] on span "Close" at bounding box center [780, 645] width 29 height 29
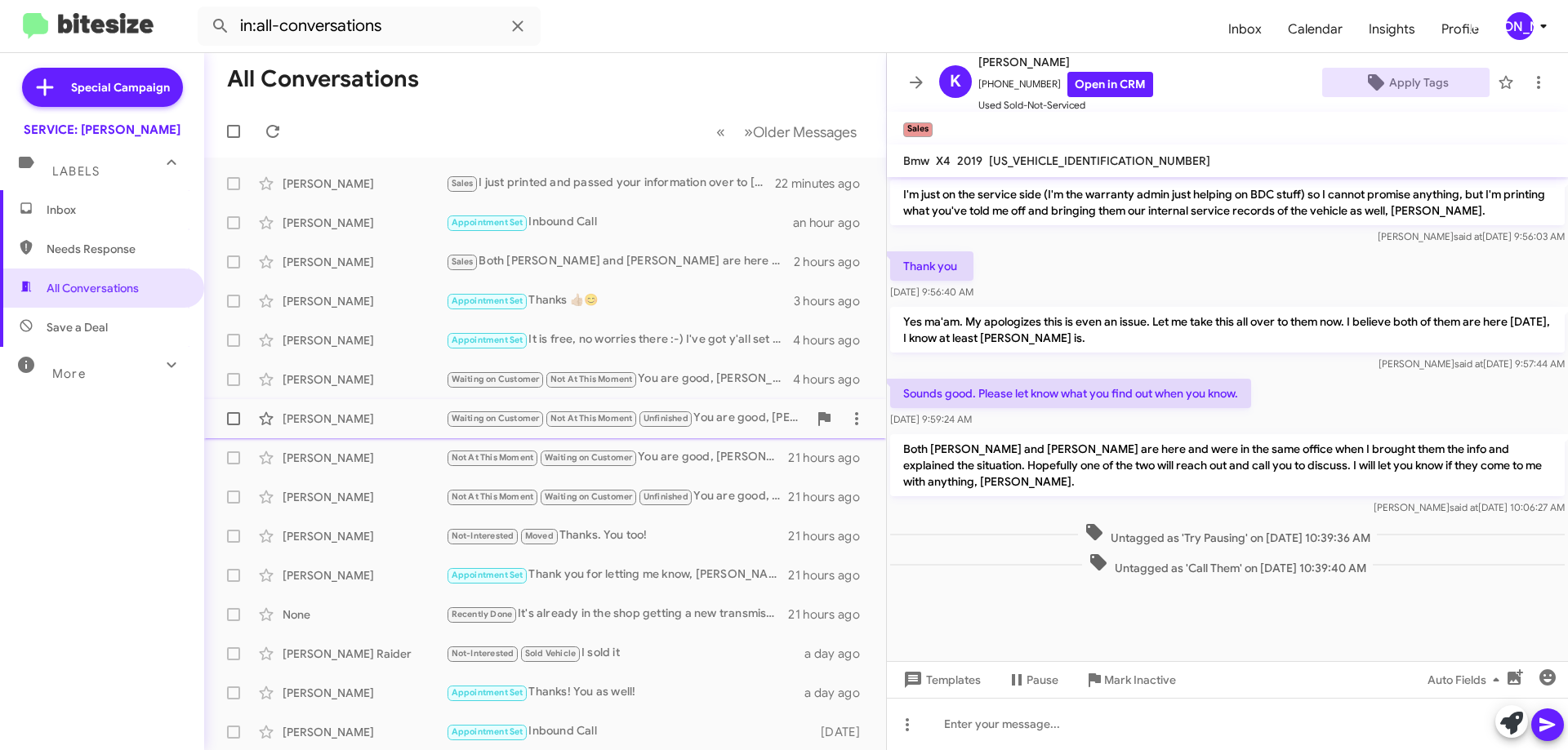
click at [731, 422] on div "Waiting on Customer Not At This Moment Unfinished You are good, [PERSON_NAME]. …" at bounding box center [626, 418] width 361 height 19
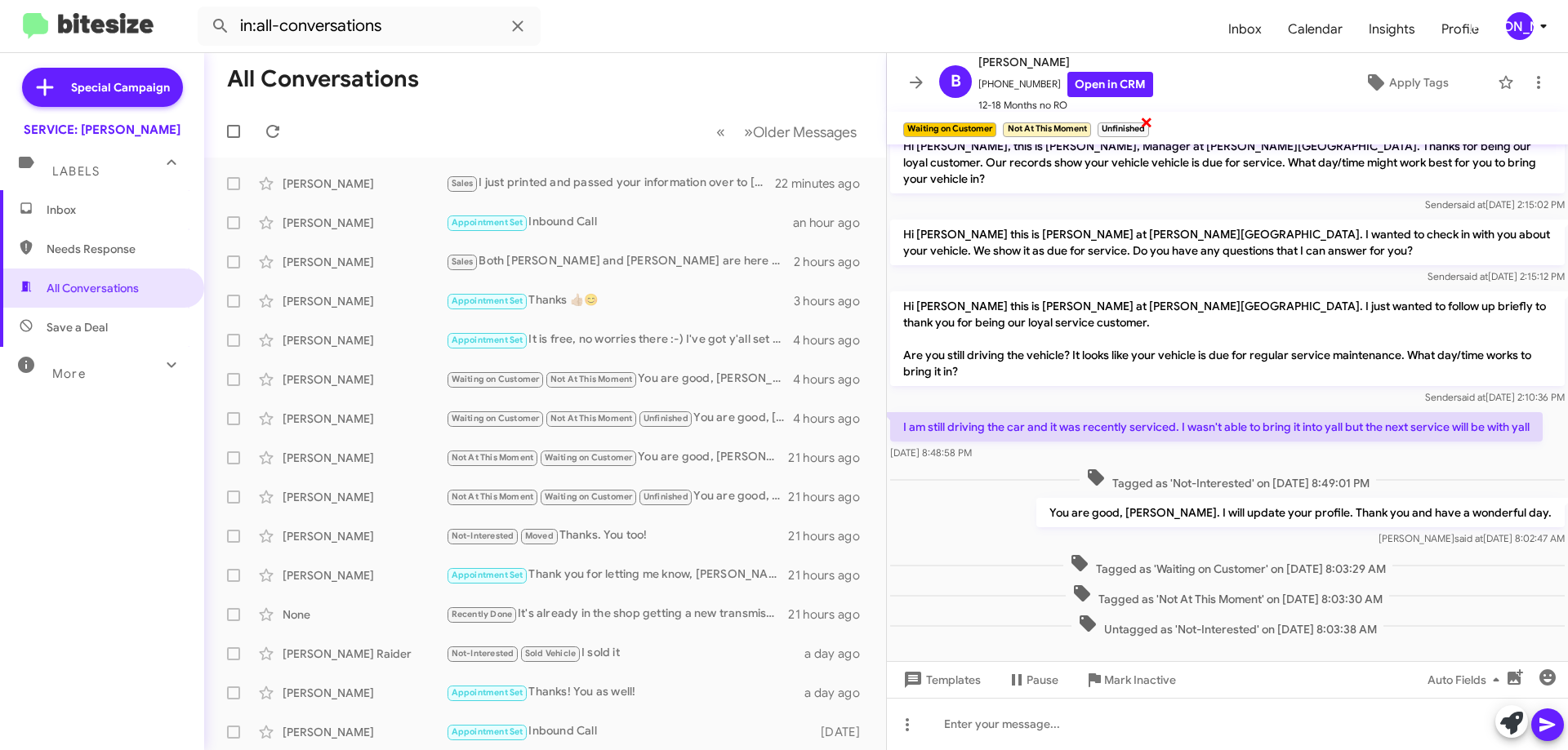
click at [1153, 122] on span "×" at bounding box center [1146, 122] width 13 height 20
click at [1529, 86] on icon at bounding box center [1539, 83] width 20 height 20
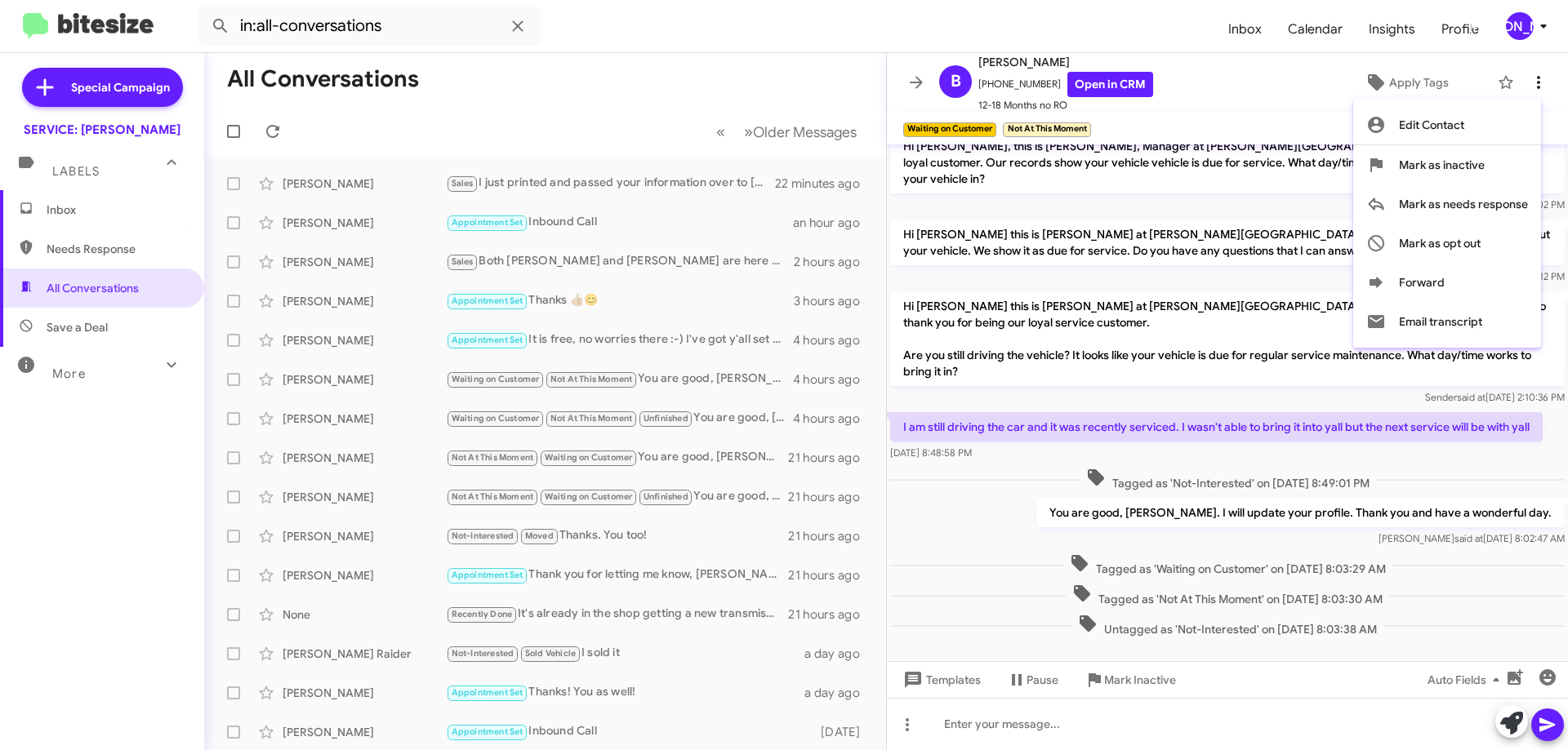
click at [1526, 86] on div at bounding box center [784, 375] width 1568 height 750
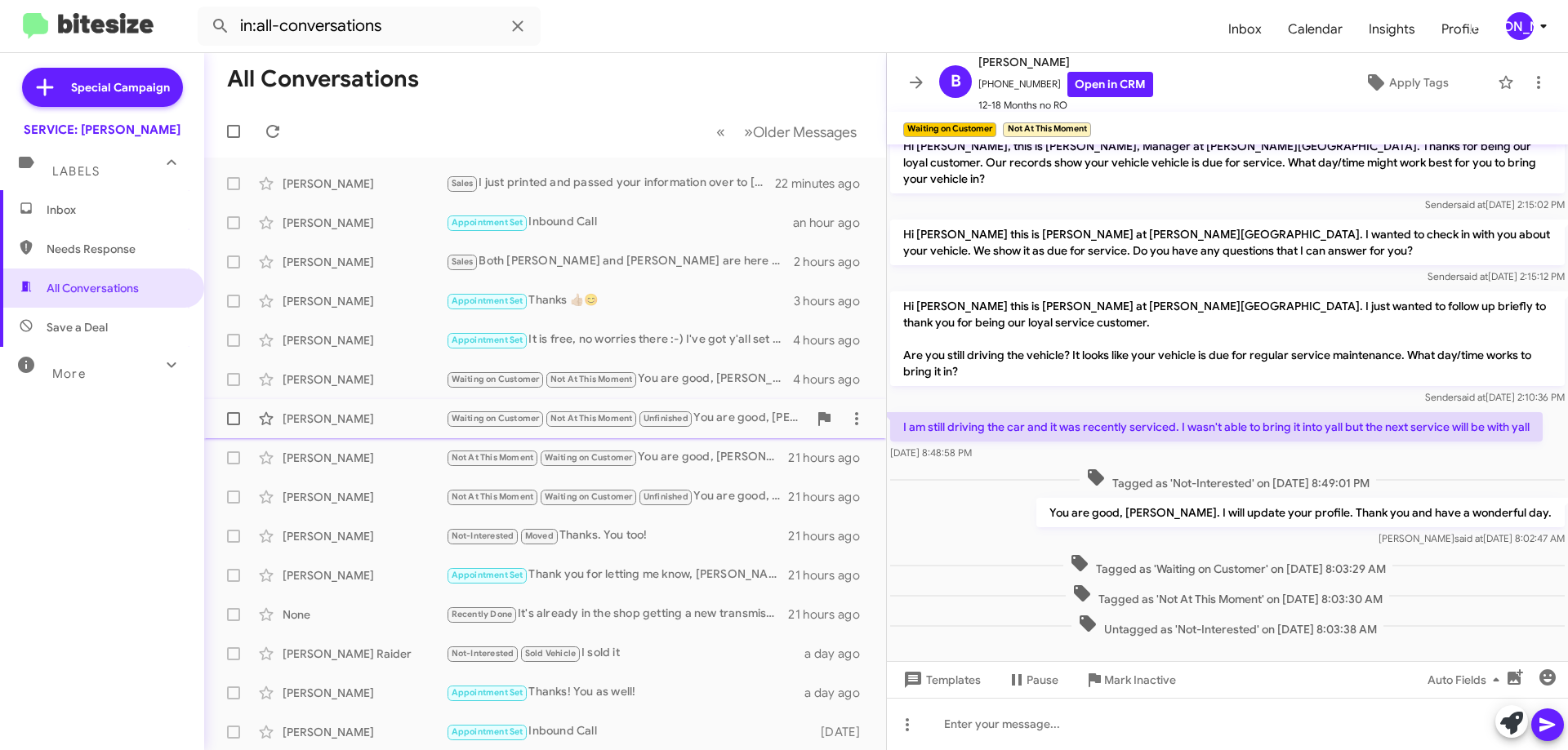
click at [747, 421] on div "Waiting on Customer Not At This Moment Unfinished You are good, [PERSON_NAME]. …" at bounding box center [626, 418] width 361 height 19
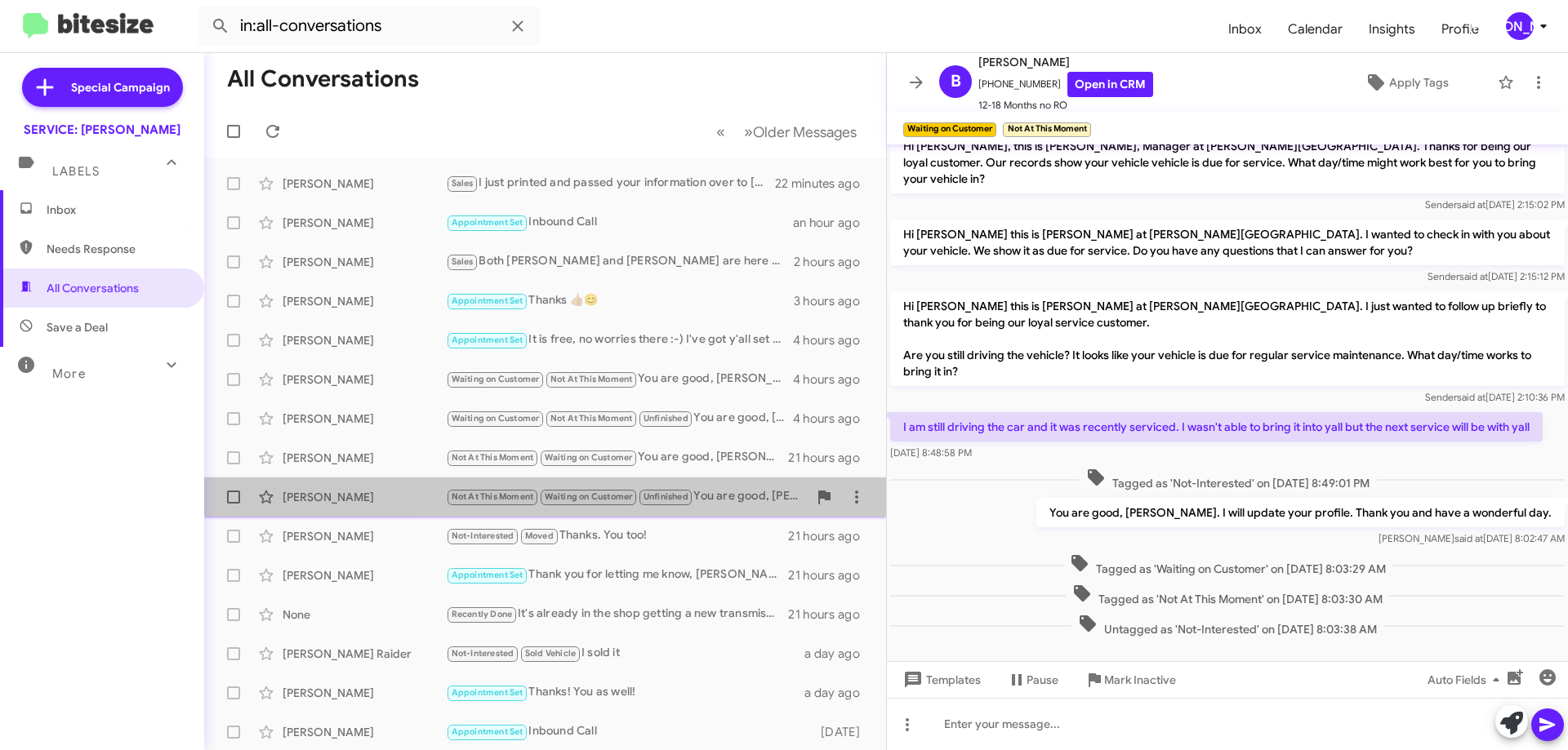
click at [728, 487] on div "Not At This Moment Waiting on Customer Unfinished You are good, [PERSON_NAME]. …" at bounding box center [626, 496] width 361 height 19
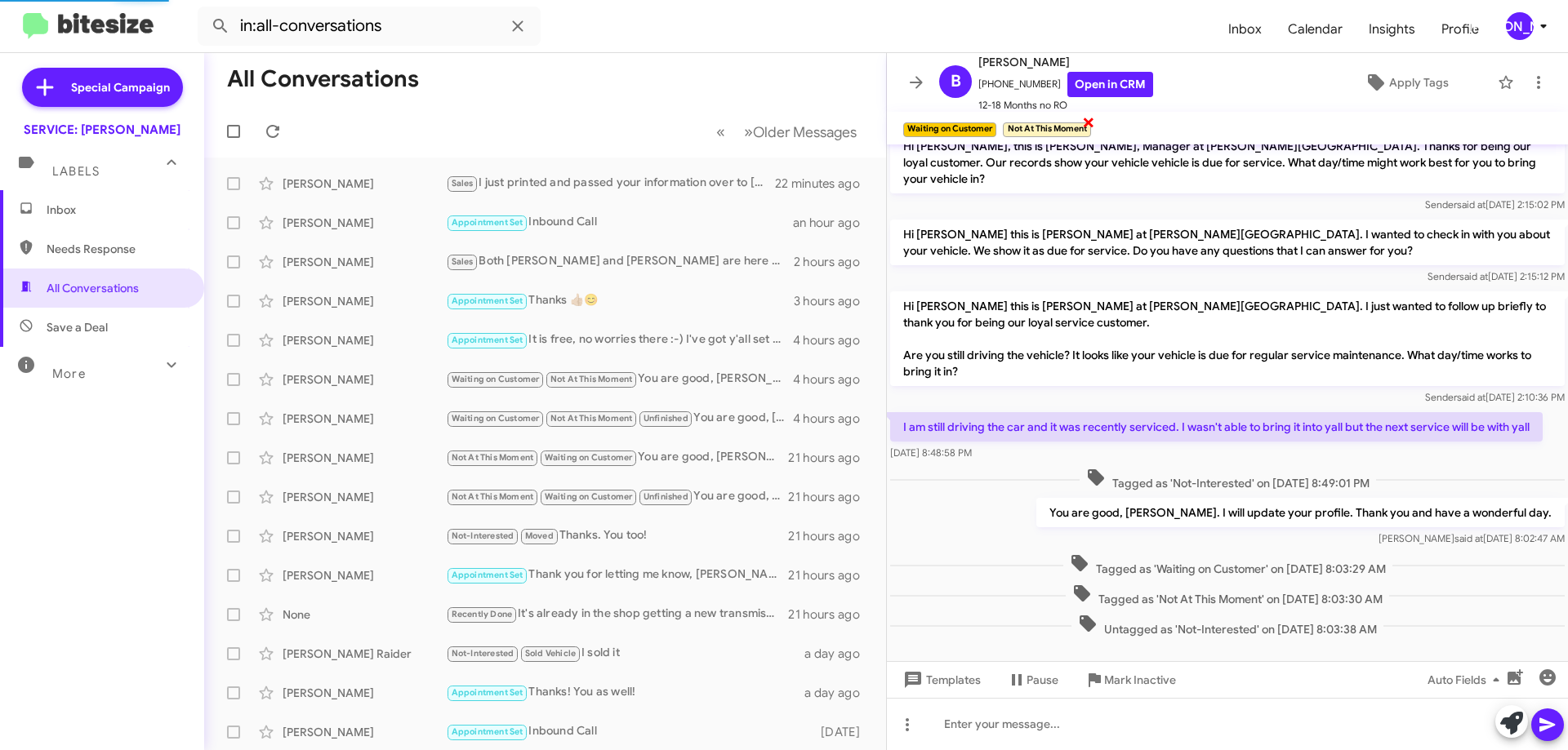
scroll to position [82, 0]
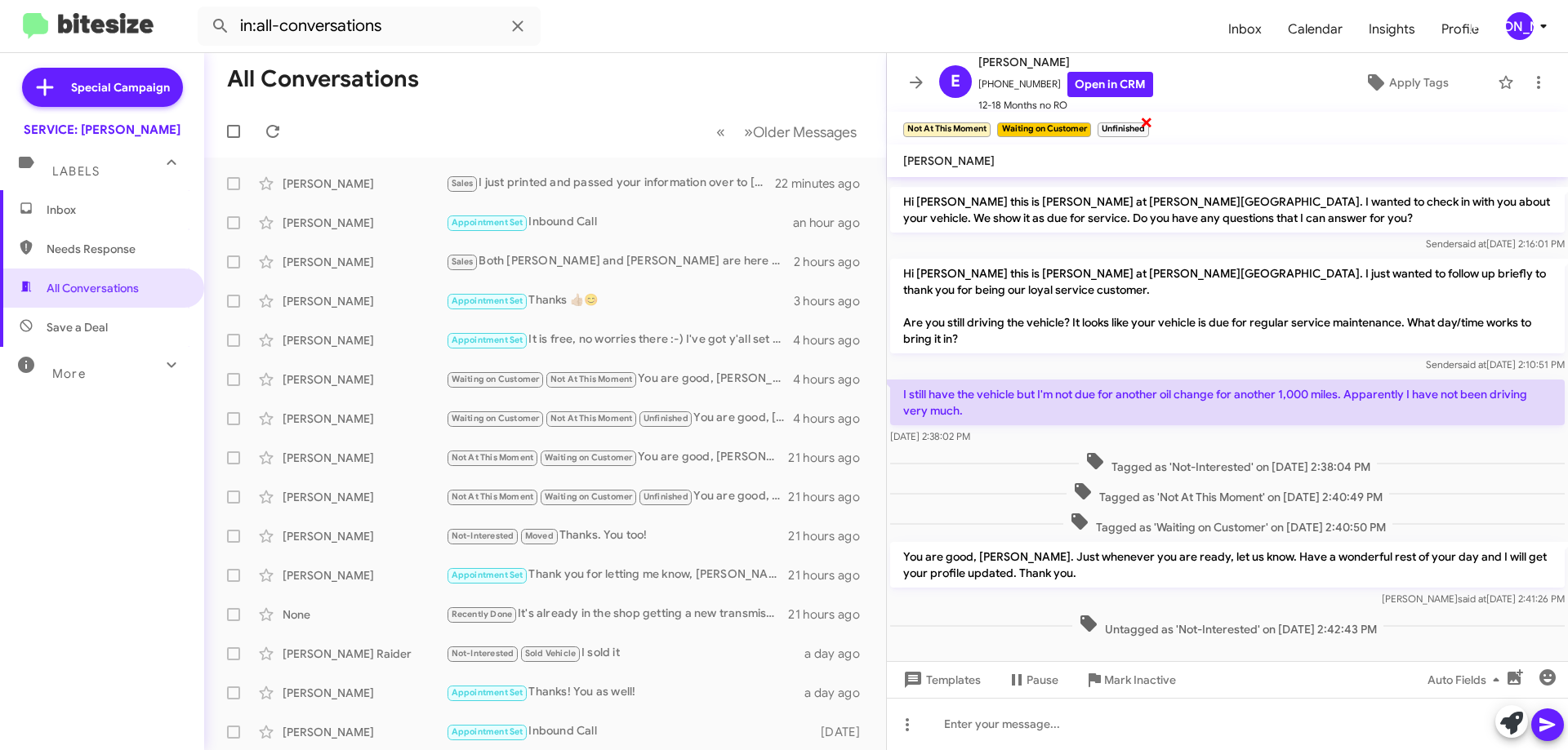
click at [1153, 115] on span "×" at bounding box center [1146, 122] width 13 height 20
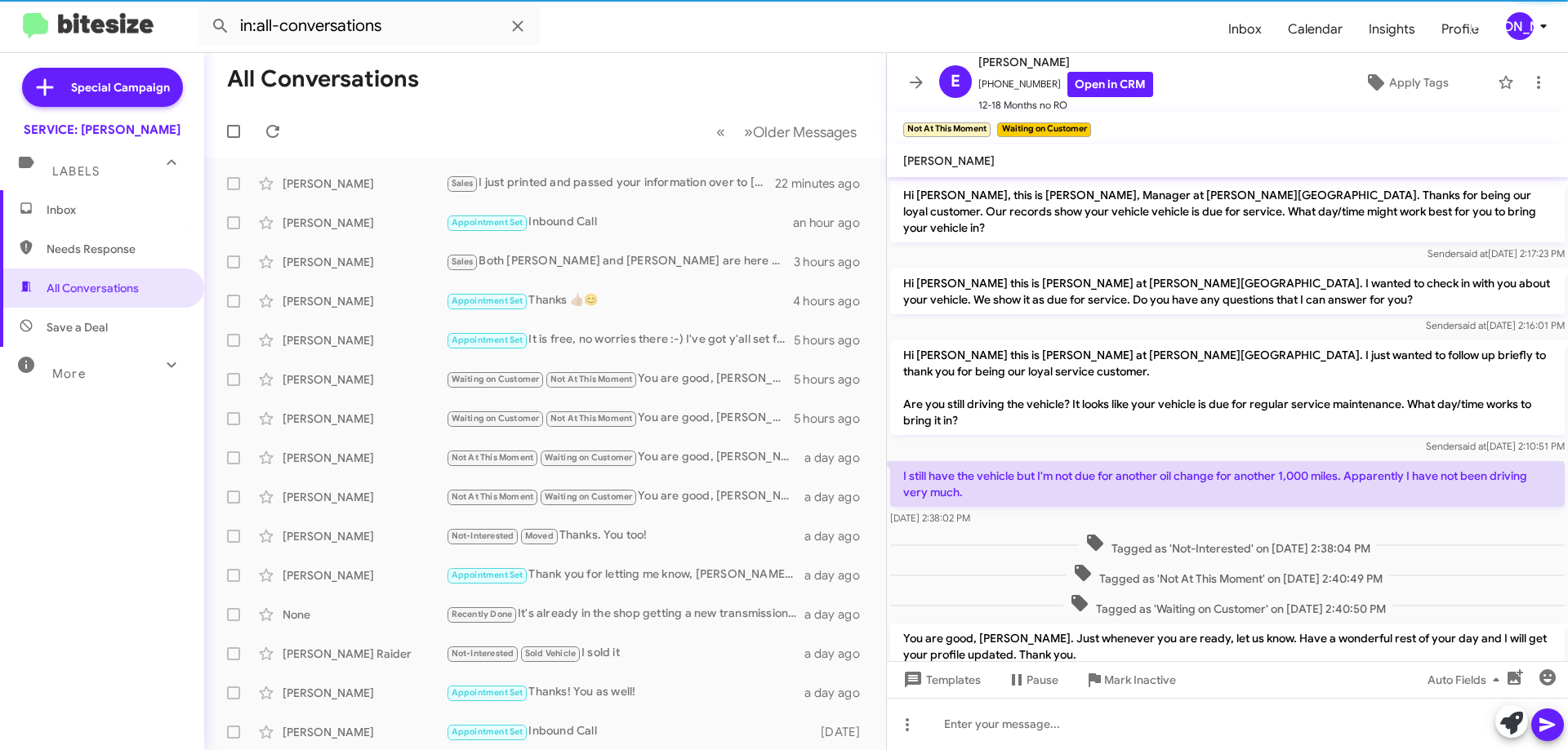
scroll to position [83, 0]
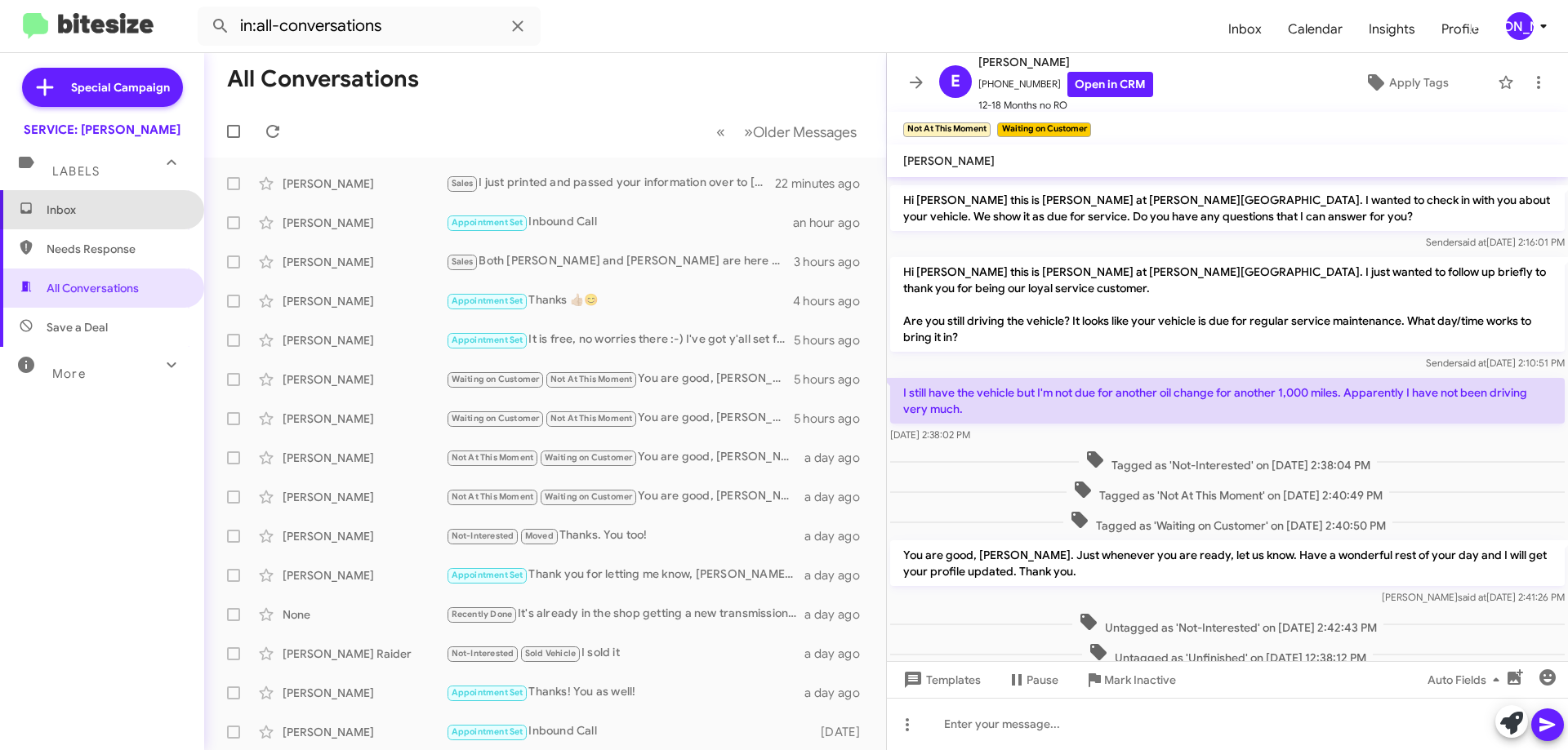
click at [113, 218] on span "Inbox" at bounding box center [102, 209] width 204 height 39
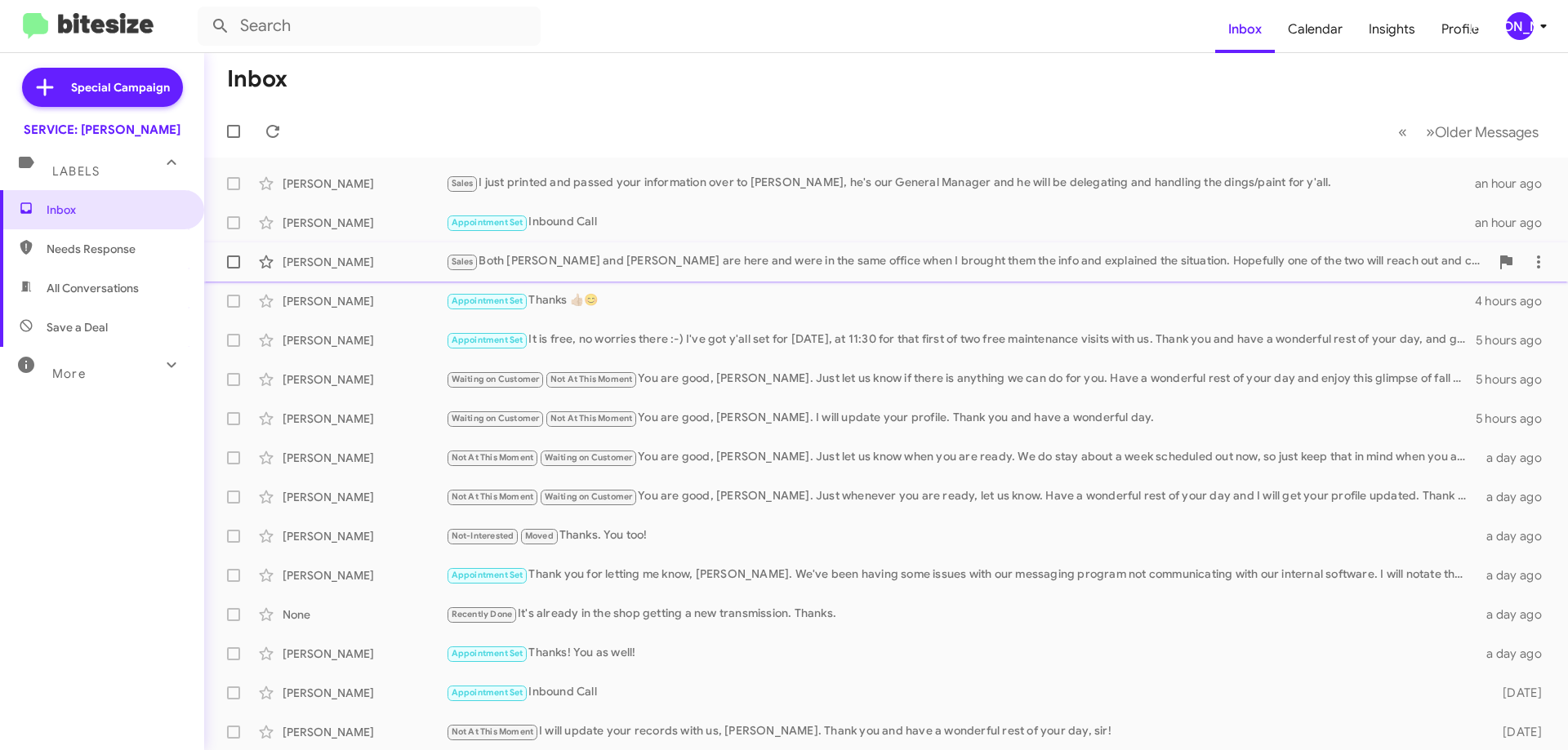
click at [904, 274] on div "Kristi Morgan Sales Both Scott and Chris are here and were in the same office w…" at bounding box center [886, 262] width 1338 height 33
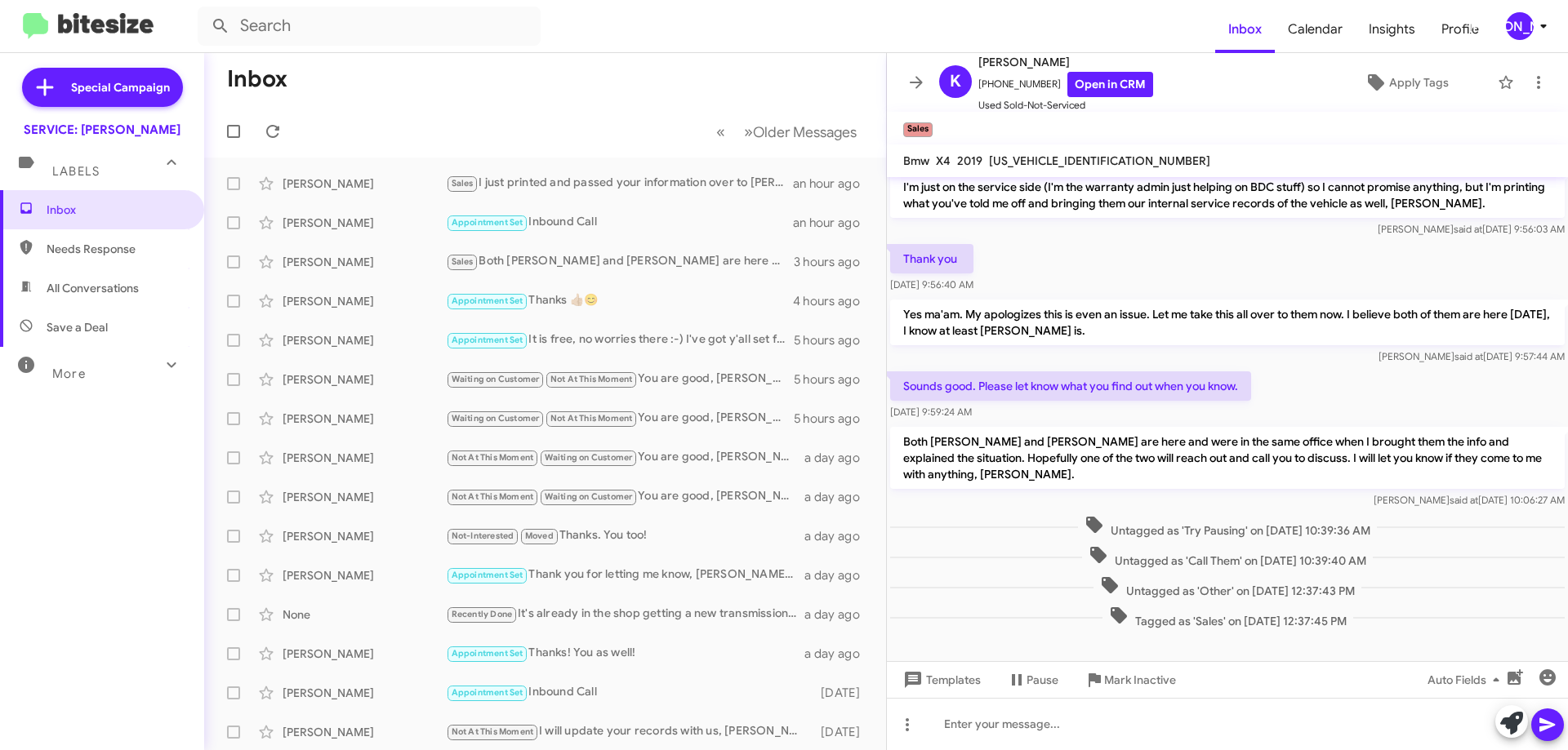
scroll to position [684, 0]
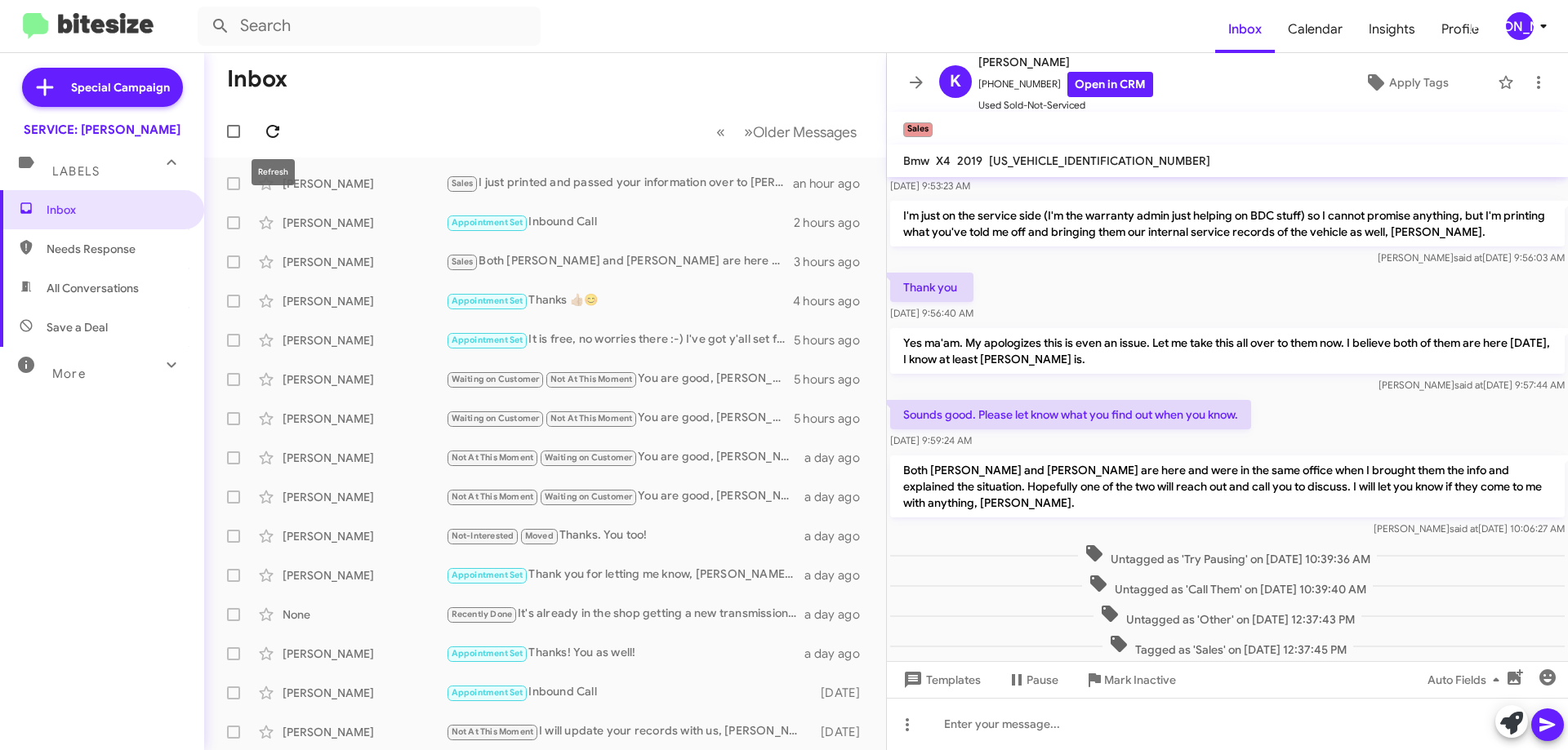
click at [272, 127] on icon at bounding box center [272, 131] width 13 height 13
click at [922, 81] on icon at bounding box center [916, 83] width 20 height 20
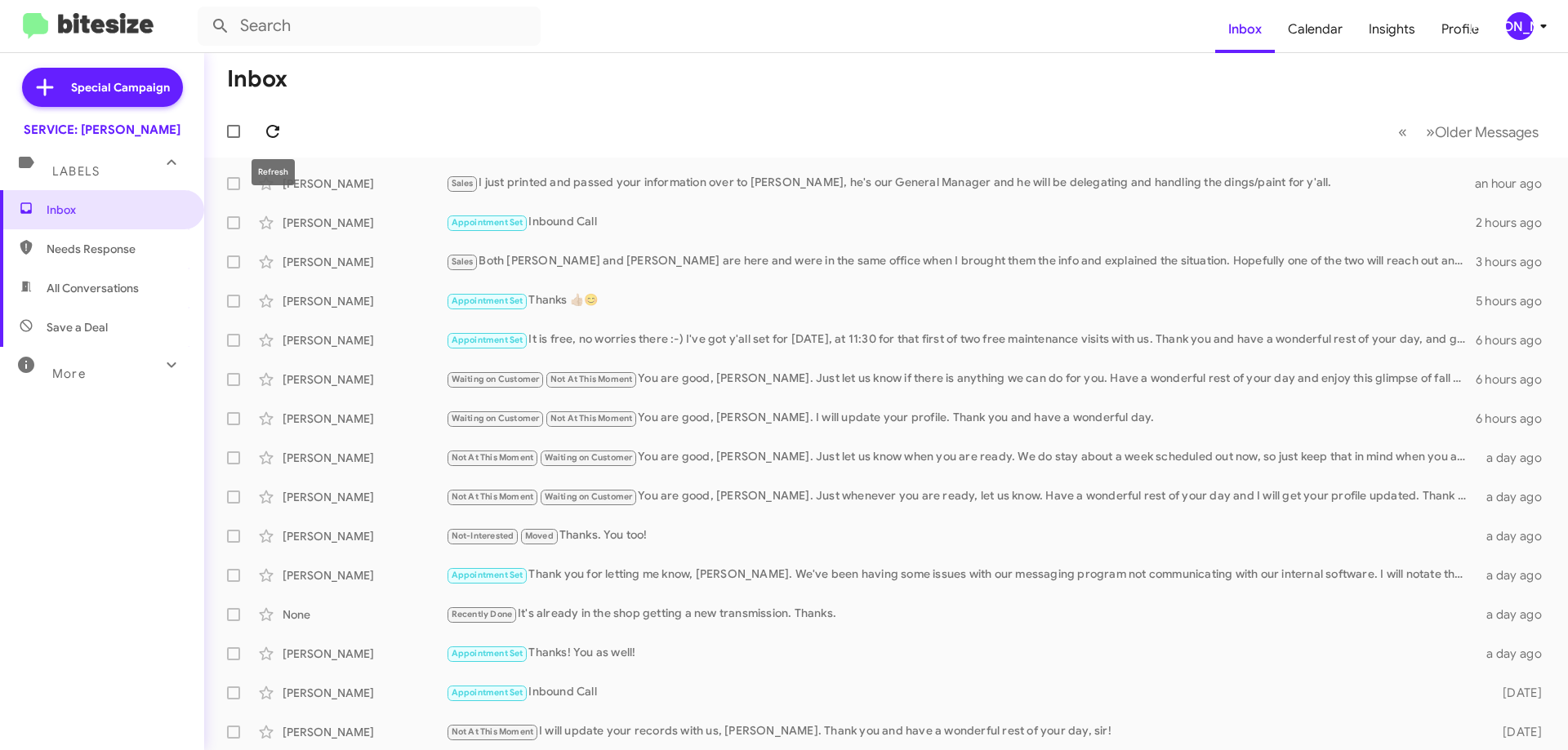
click at [272, 136] on icon at bounding box center [273, 132] width 20 height 20
click at [280, 129] on icon at bounding box center [272, 131] width 13 height 13
click at [98, 274] on span "All Conversations" at bounding box center [102, 288] width 204 height 39
type input "in:all-conversations"
